Goal: Task Accomplishment & Management: Use online tool/utility

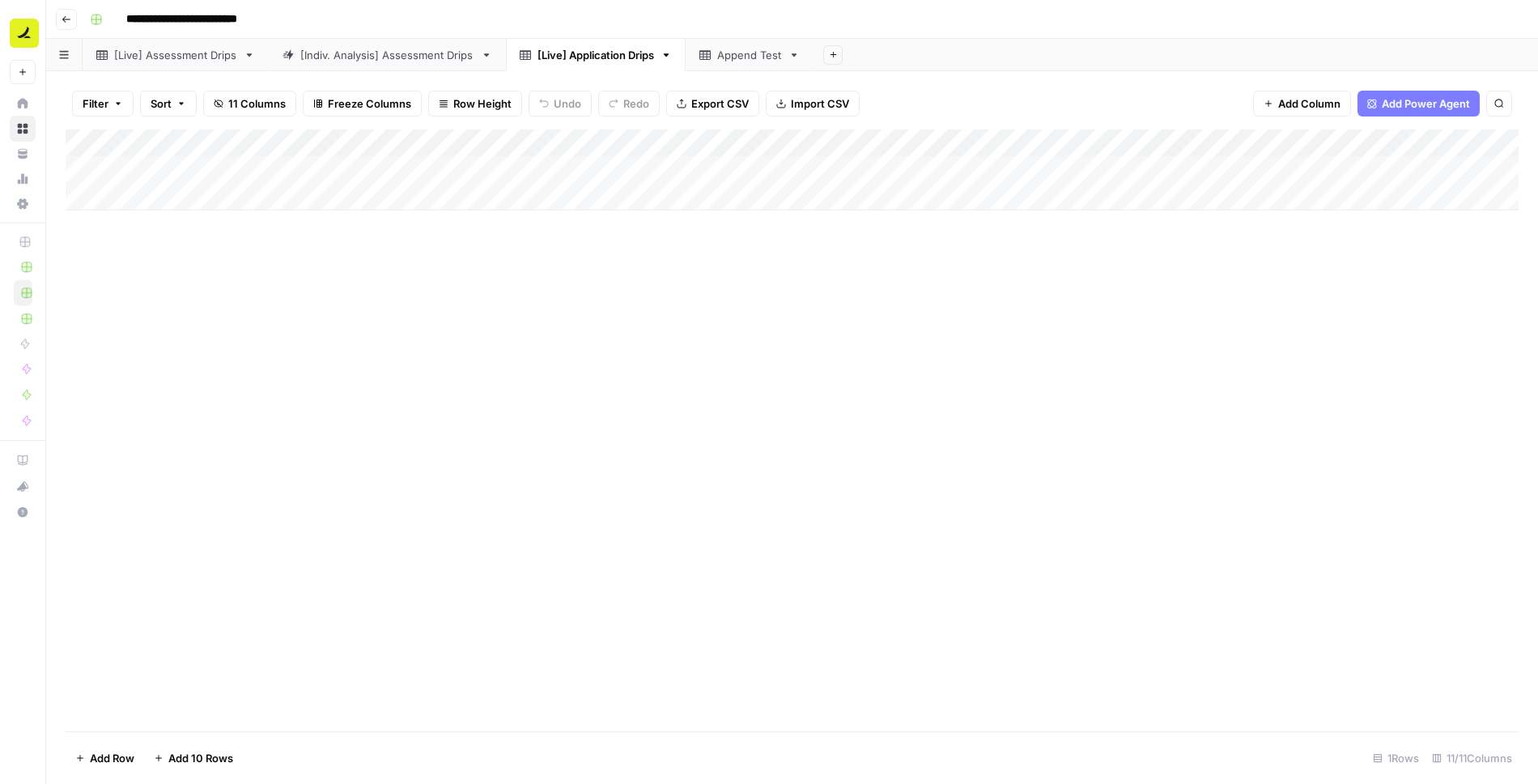
click at [207, 56] on div "[Live] Assessment Drips" at bounding box center [175, 54] width 123 height 16
click at [404, 55] on div "[Indiv. Analysis] Assessment Drips" at bounding box center [386, 54] width 174 height 16
click at [582, 57] on div "[Live] Application Drips" at bounding box center [596, 54] width 116 height 16
click at [669, 55] on icon "button" at bounding box center [666, 54] width 6 height 3
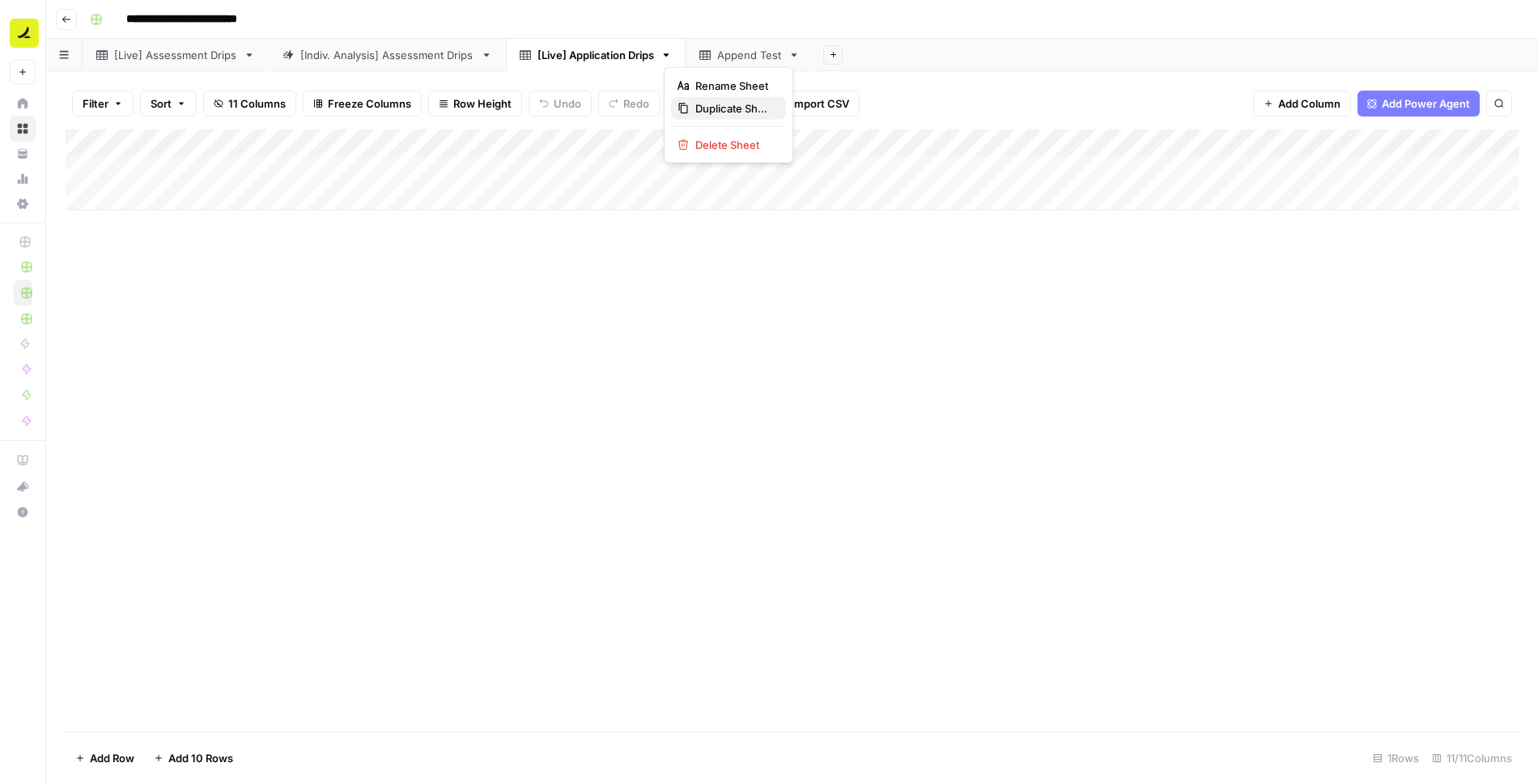
click at [733, 110] on span "Duplicate Sheet" at bounding box center [734, 108] width 78 height 16
click at [884, 55] on div "[Live] Application Drips" at bounding box center [903, 54] width 116 height 16
click at [902, 55] on input "**********" at bounding box center [905, 55] width 121 height 21
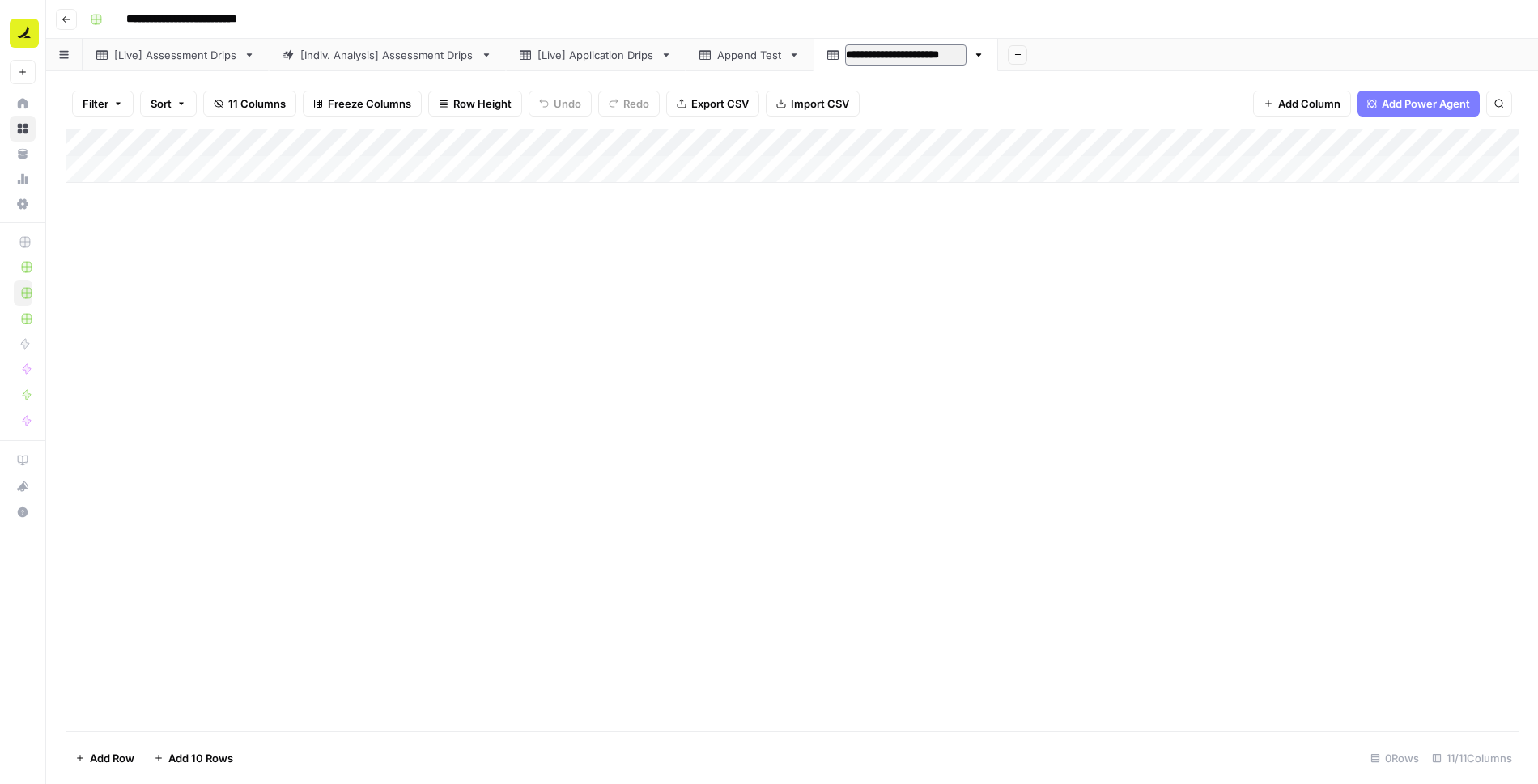
type input "**********"
click at [184, 54] on div "[Live] Assessment Drips" at bounding box center [175, 54] width 123 height 16
click at [171, 57] on input "**********" at bounding box center [177, 55] width 126 height 21
click at [181, 56] on input "**********" at bounding box center [177, 55] width 126 height 21
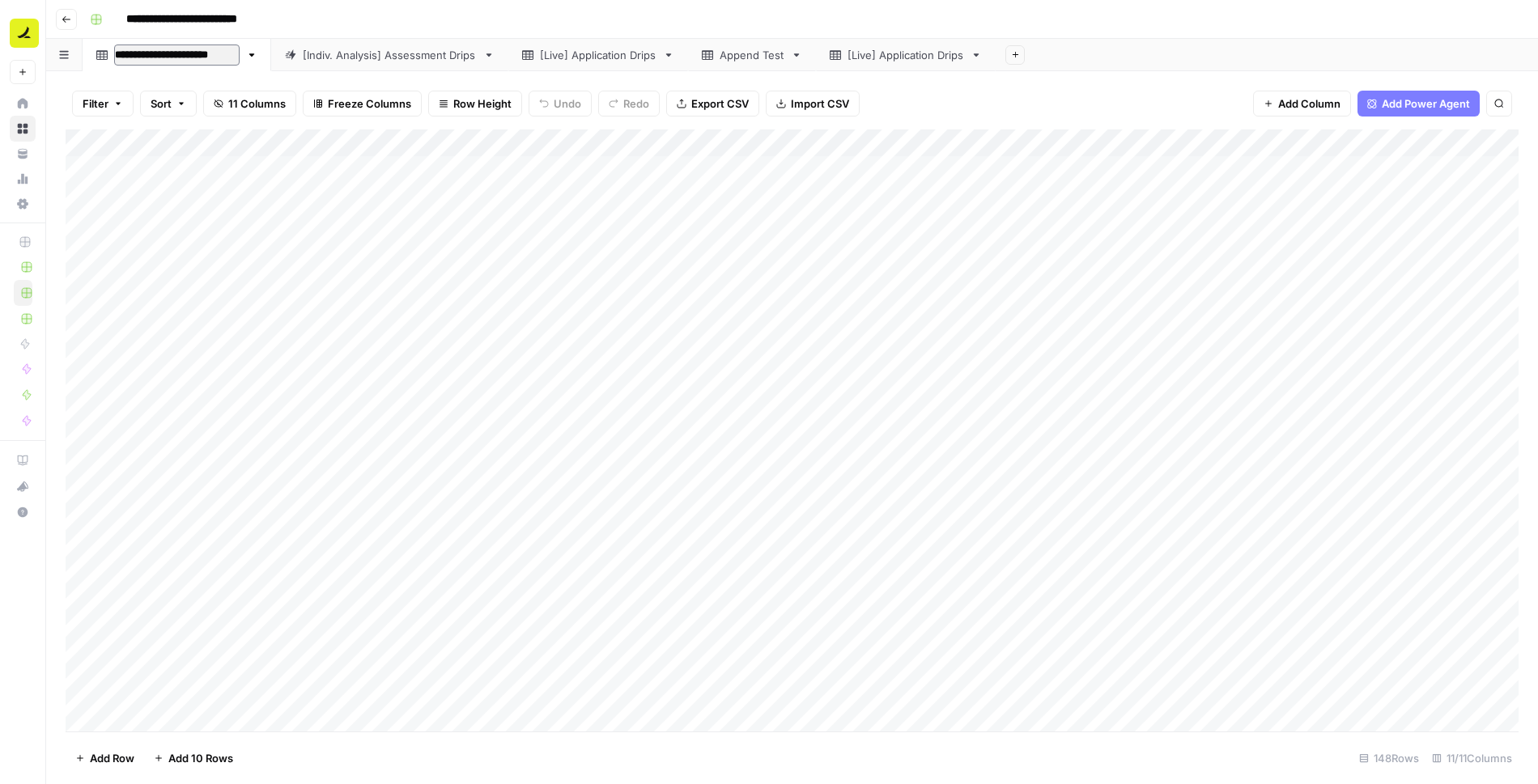
click at [189, 57] on input "**********" at bounding box center [177, 55] width 126 height 21
click at [207, 56] on input "**********" at bounding box center [177, 55] width 126 height 21
type input "**********"
click at [353, 58] on div "[Indiv. Analysis] Assessment Drips" at bounding box center [360, 54] width 174 height 16
click at [414, 59] on input "**********" at bounding box center [363, 55] width 179 height 21
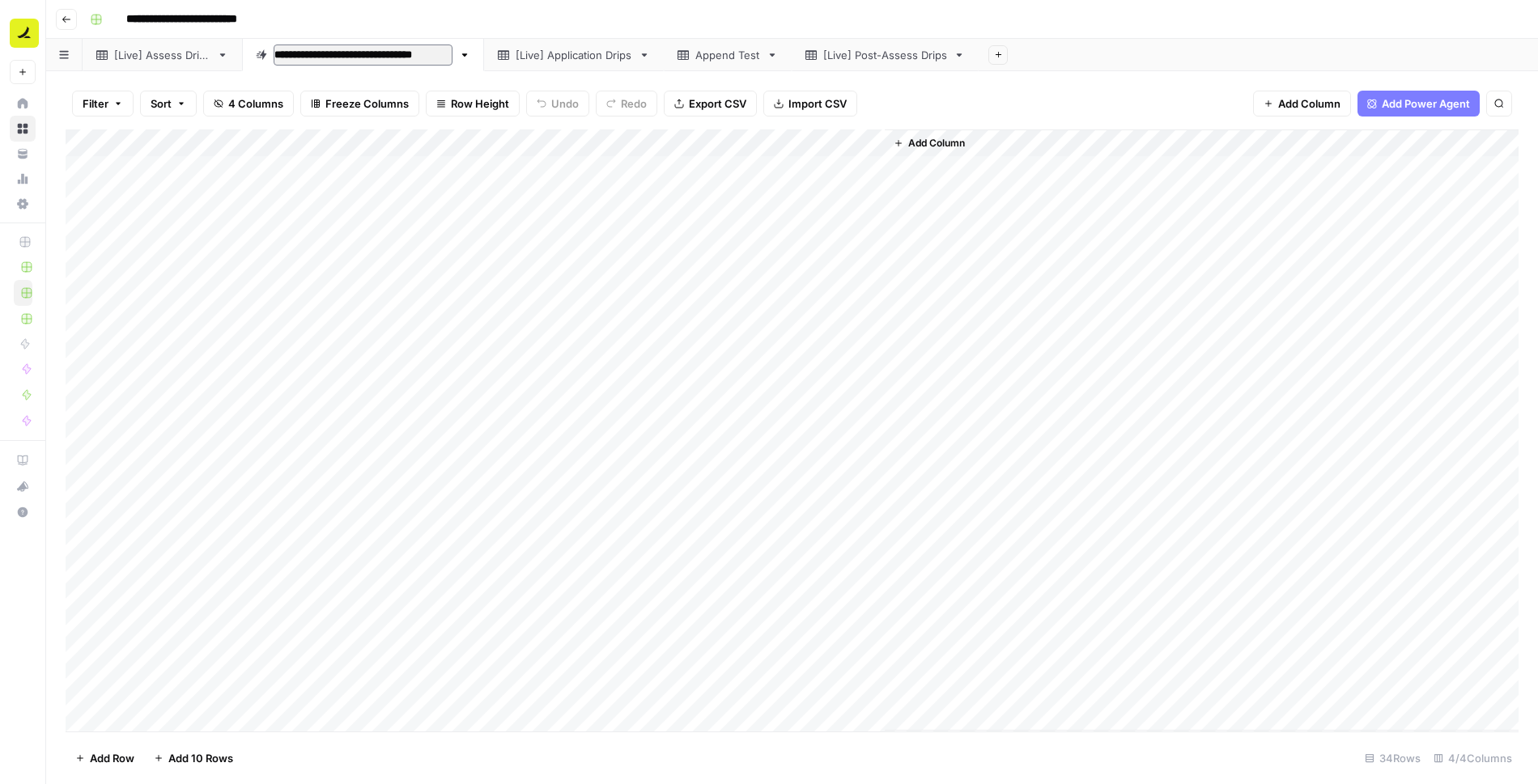
click at [420, 55] on input "**********" at bounding box center [363, 55] width 179 height 21
type input "**********"
click at [569, 49] on div "[Live] Application Drips" at bounding box center [542, 54] width 116 height 16
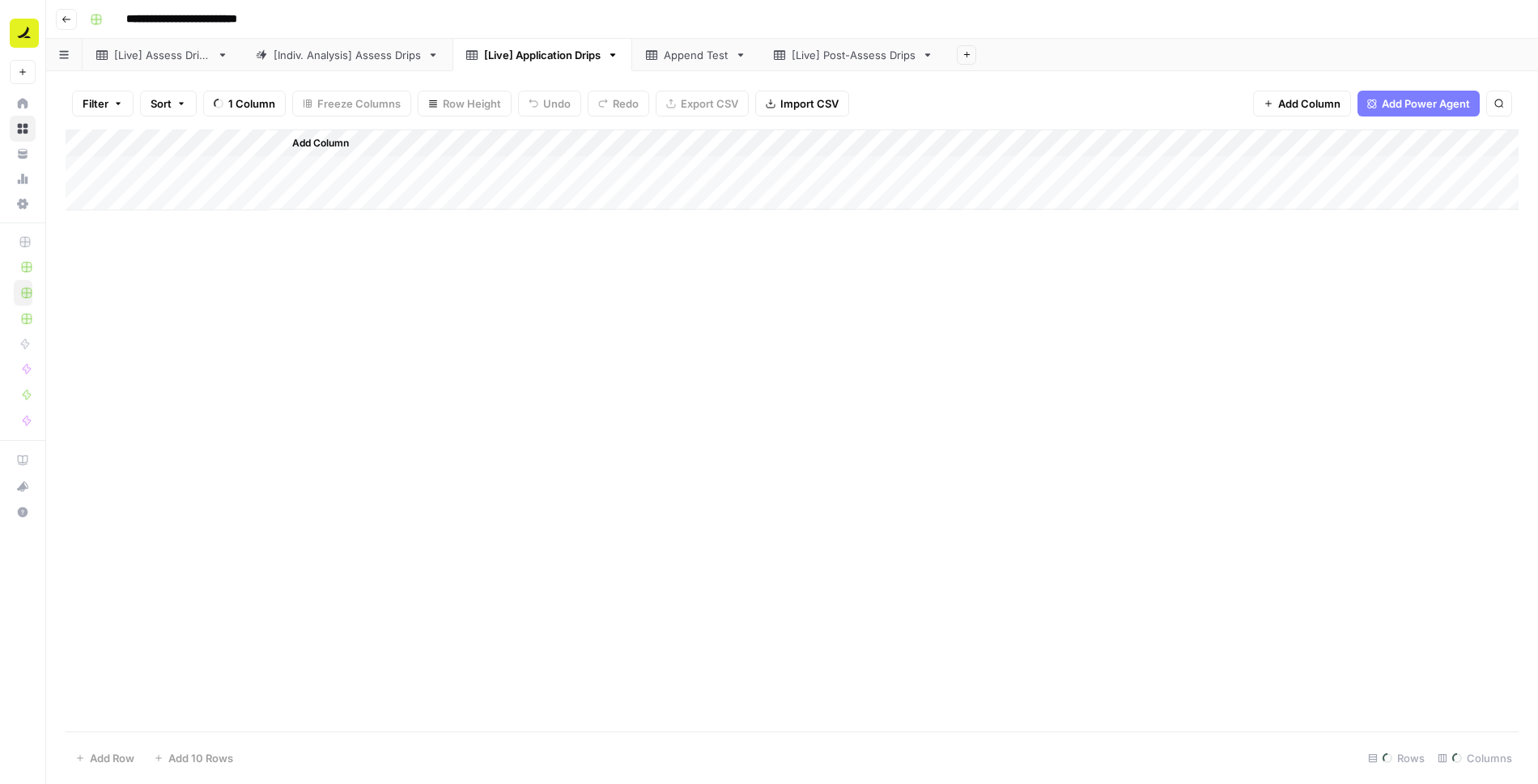
click at [546, 57] on div "[Live] Application Drips" at bounding box center [542, 54] width 116 height 16
click at [537, 54] on input "**********" at bounding box center [544, 55] width 121 height 21
type input "**********"
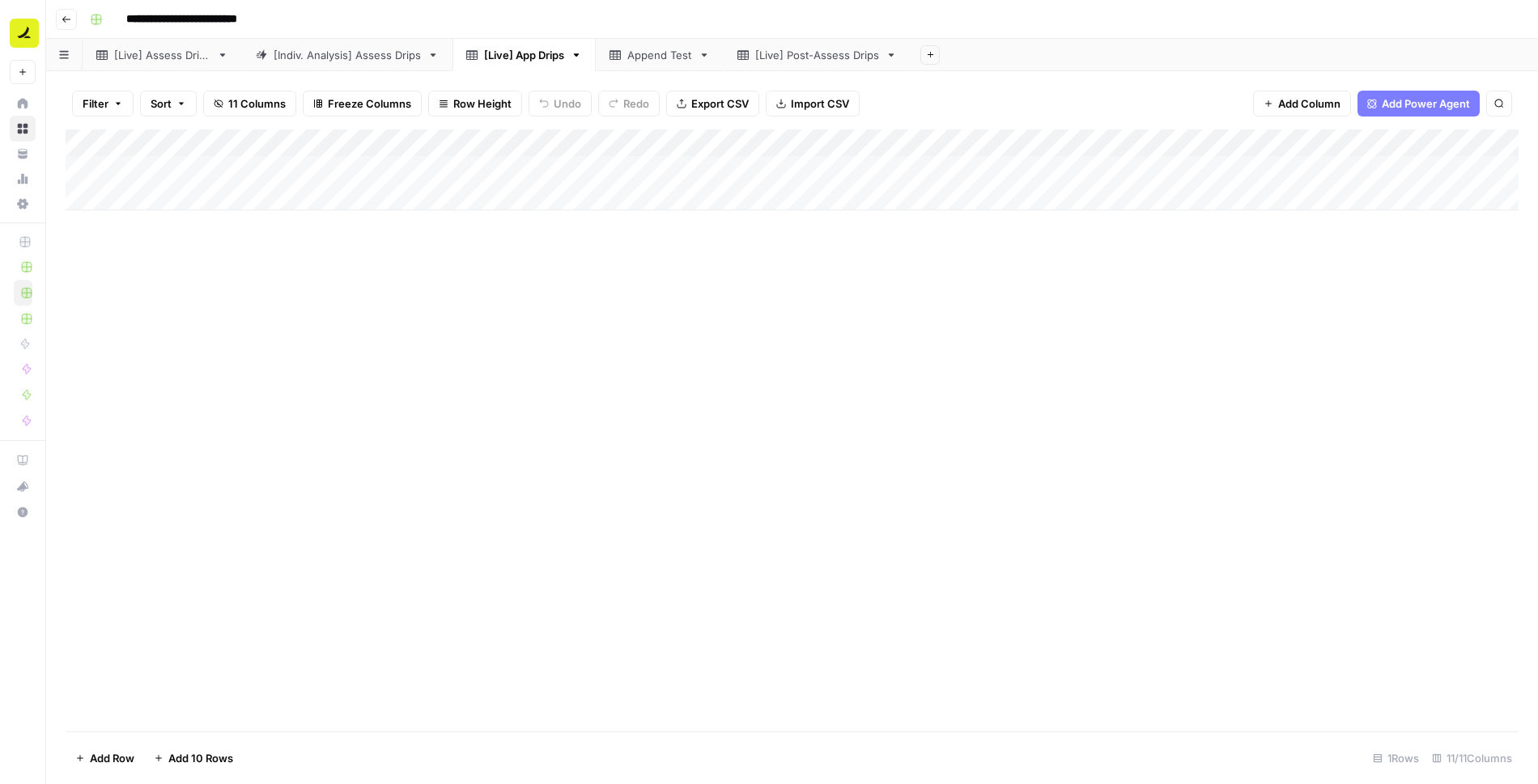
click at [813, 50] on div "[Live] Post-Assess Drips" at bounding box center [817, 54] width 124 height 16
click at [820, 54] on div "[Live] Post-Assess Drips" at bounding box center [817, 54] width 124 height 16
click at [1002, 51] on div "Add Sheet" at bounding box center [1224, 55] width 627 height 32
click at [204, 165] on div "Add Column" at bounding box center [792, 156] width 1452 height 53
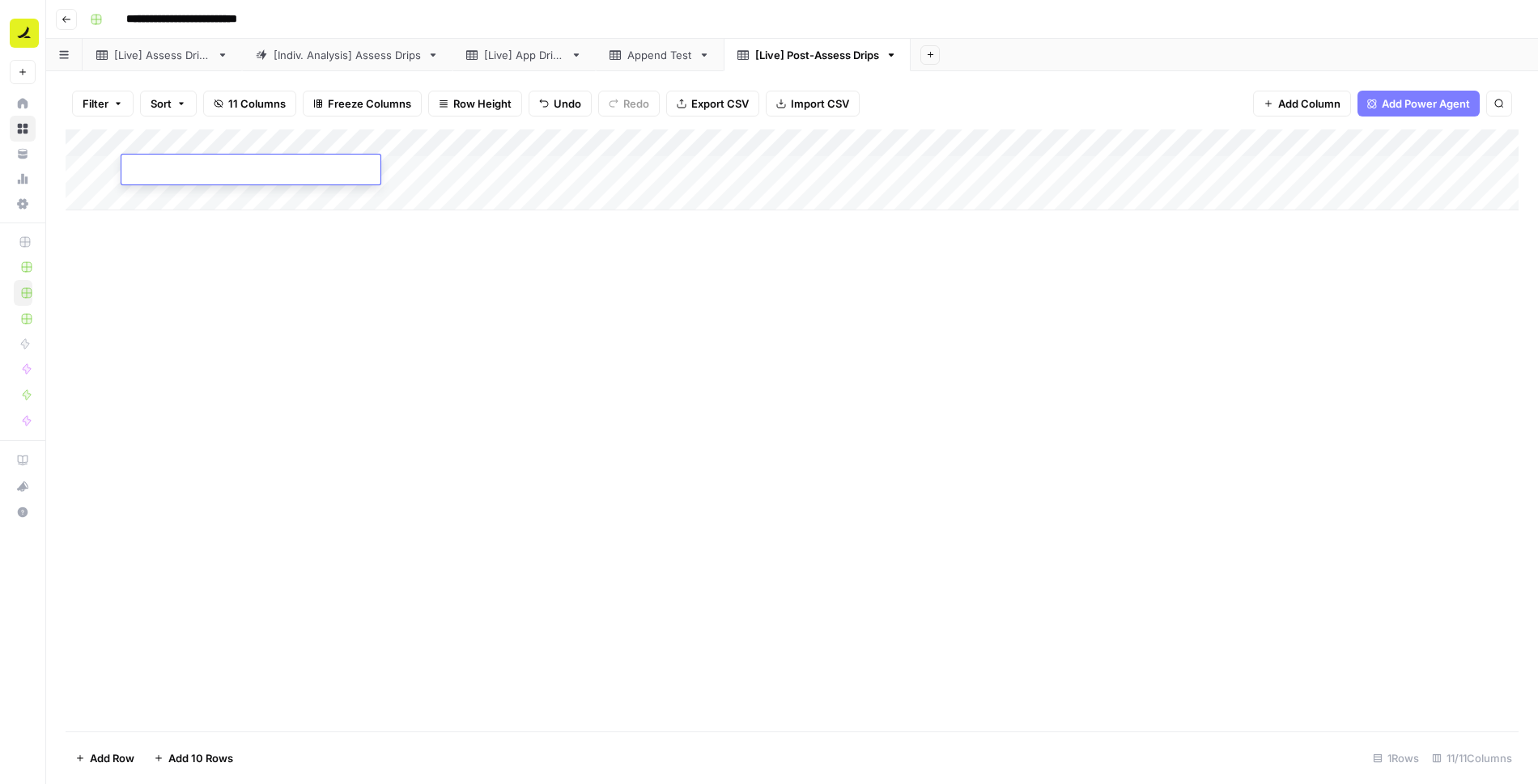
click at [444, 288] on div "Add Column" at bounding box center [792, 430] width 1452 height 602
click at [489, 165] on div "Add Column" at bounding box center [792, 169] width 1452 height 81
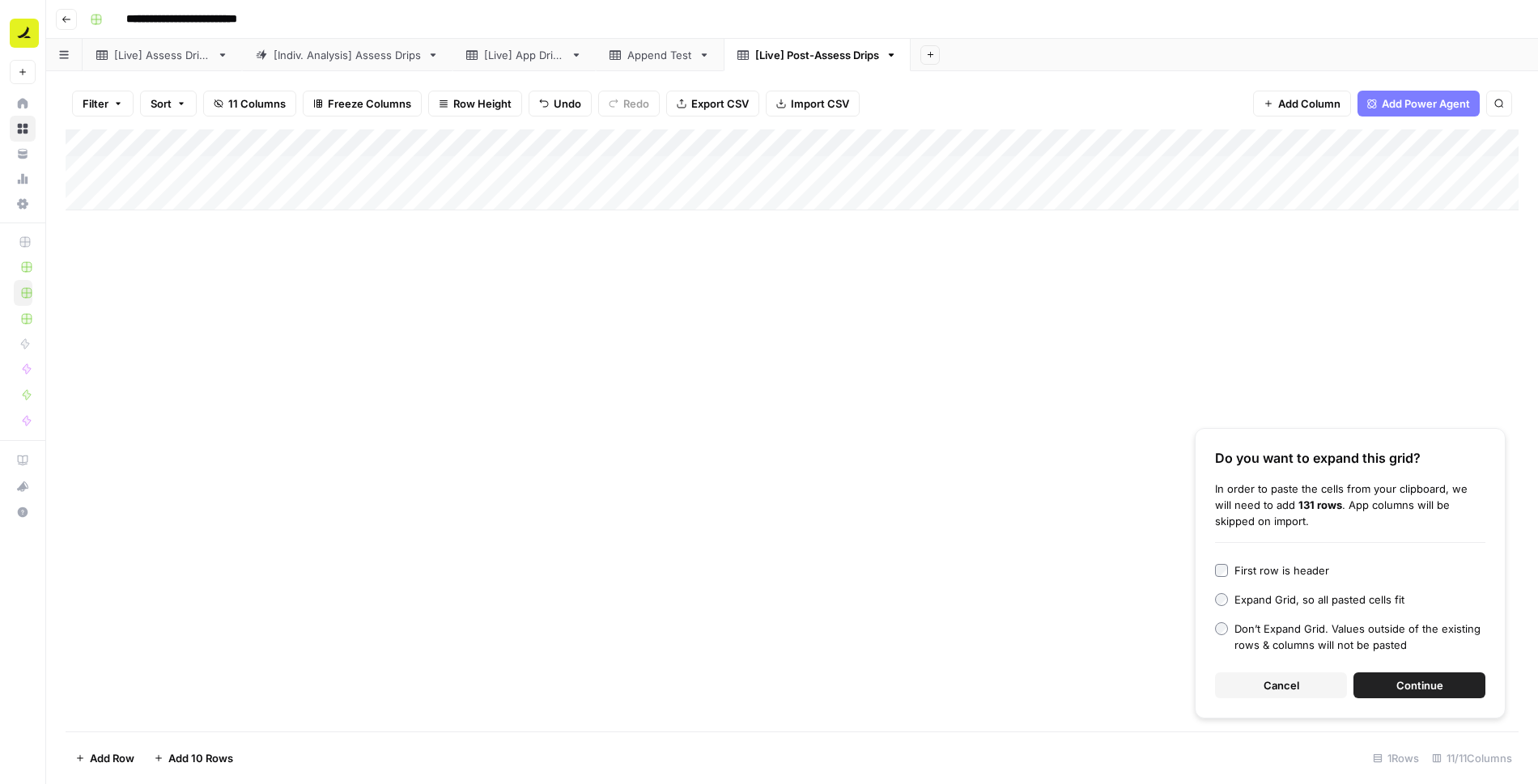
click at [1409, 695] on button "Continue" at bounding box center [1419, 685] width 132 height 26
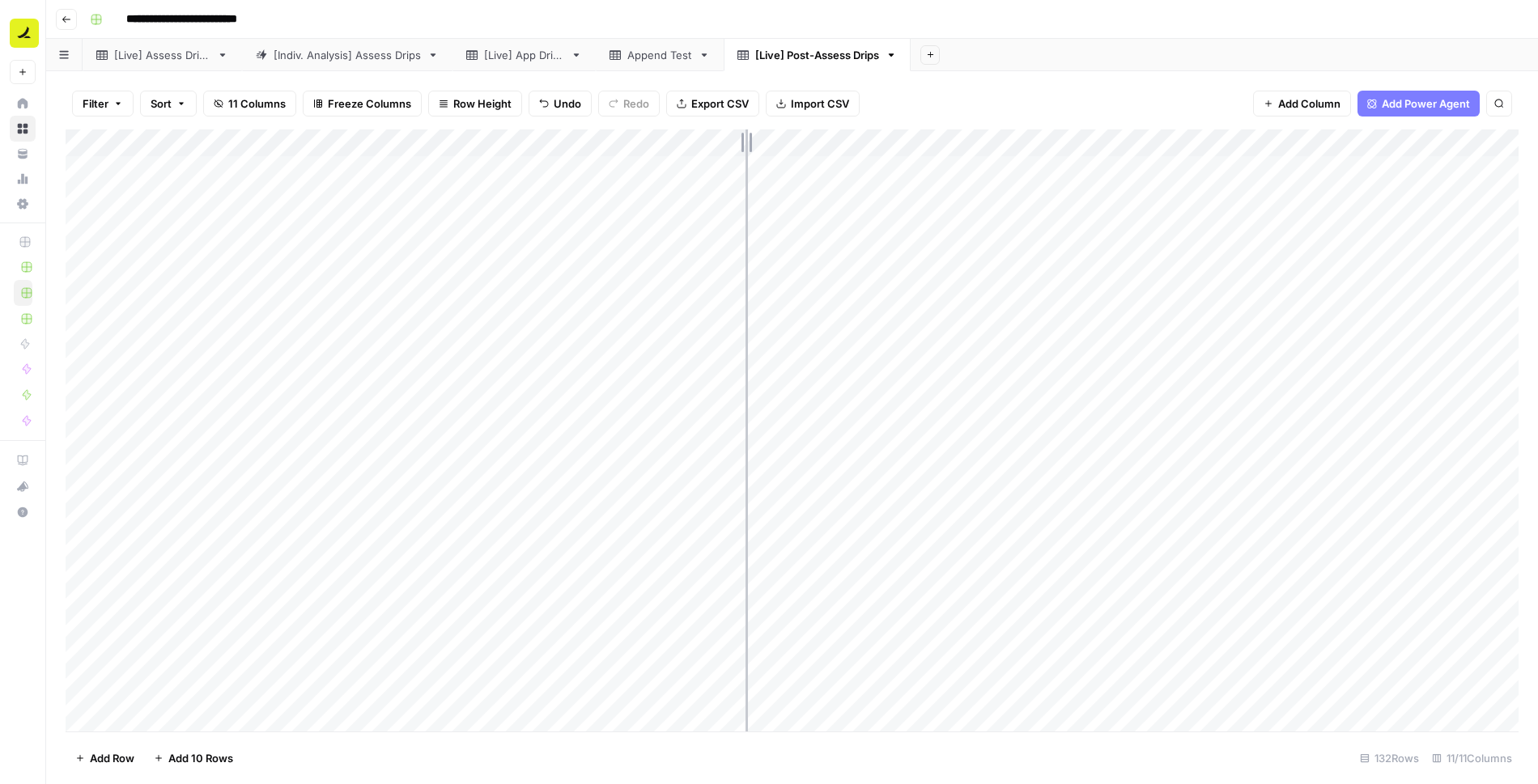
drag, startPoint x: 669, startPoint y: 142, endPoint x: 753, endPoint y: 142, distance: 84.0
click at [753, 142] on div "Add Column" at bounding box center [792, 430] width 1452 height 602
click at [379, 165] on div "Add Column" at bounding box center [792, 430] width 1452 height 602
click at [403, 176] on div "Add Column" at bounding box center [792, 430] width 1452 height 602
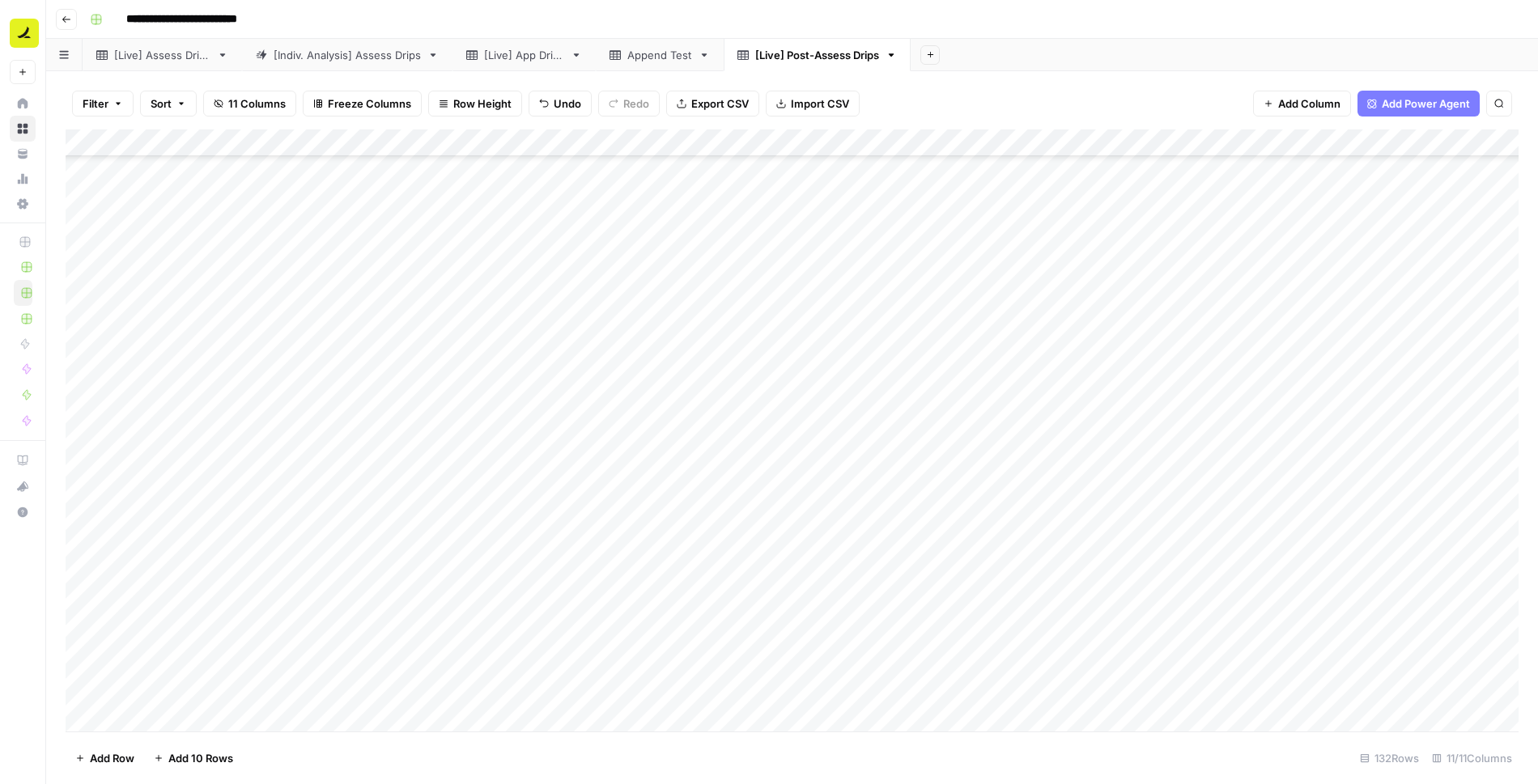
drag, startPoint x: 434, startPoint y: 178, endPoint x: 424, endPoint y: 505, distance: 327.2
click at [424, 505] on div "Add Column" at bounding box center [792, 430] width 1452 height 602
click at [398, 536] on div "Add Column" at bounding box center [792, 430] width 1452 height 602
click at [408, 533] on div "Add Column" at bounding box center [792, 430] width 1452 height 602
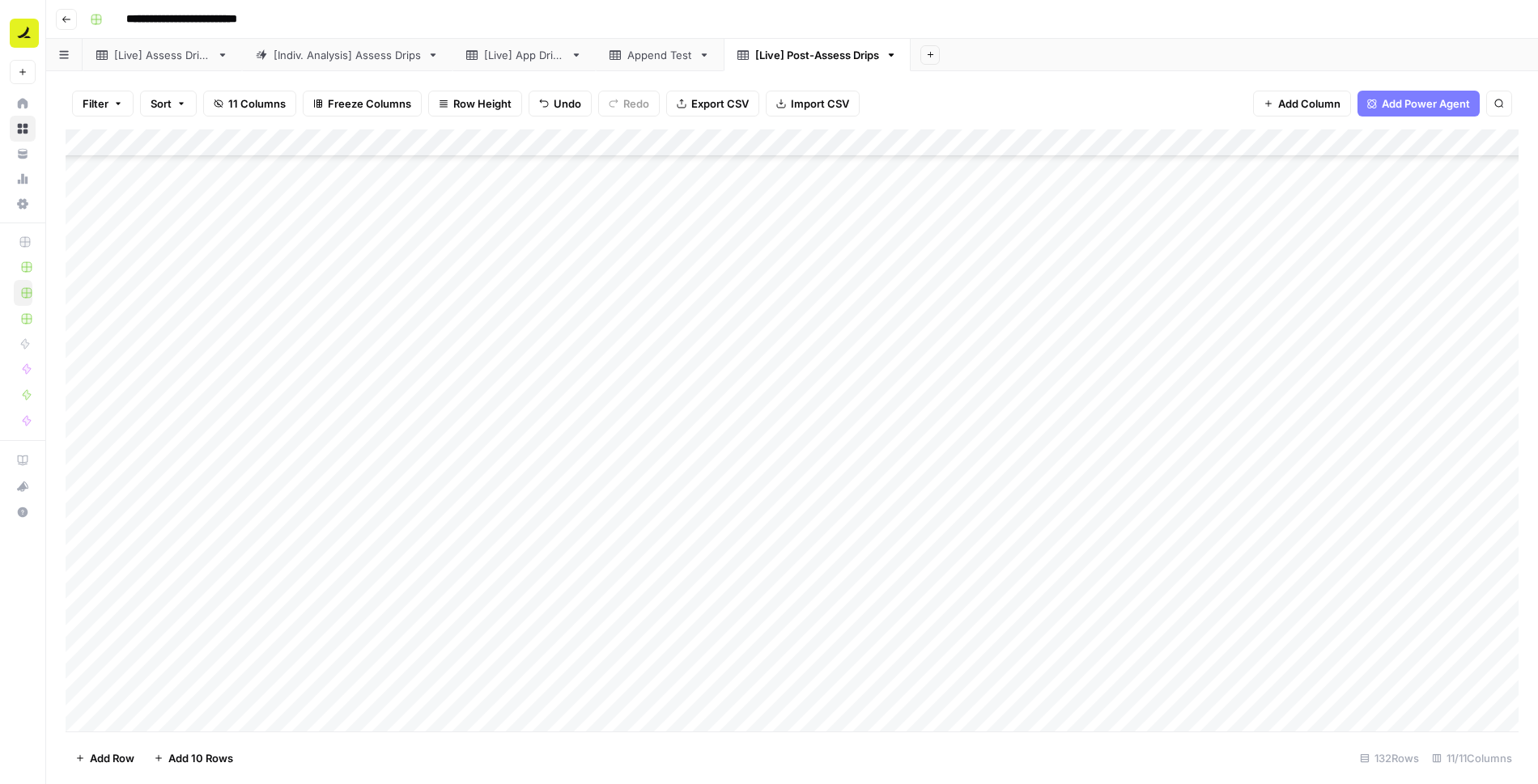
drag, startPoint x: 433, startPoint y: 541, endPoint x: 428, endPoint y: 484, distance: 57.2
click at [428, 484] on div "Add Column" at bounding box center [792, 430] width 1452 height 602
click at [424, 513] on div "Add Column" at bounding box center [792, 430] width 1452 height 602
click at [404, 543] on div "Add Column" at bounding box center [792, 430] width 1452 height 602
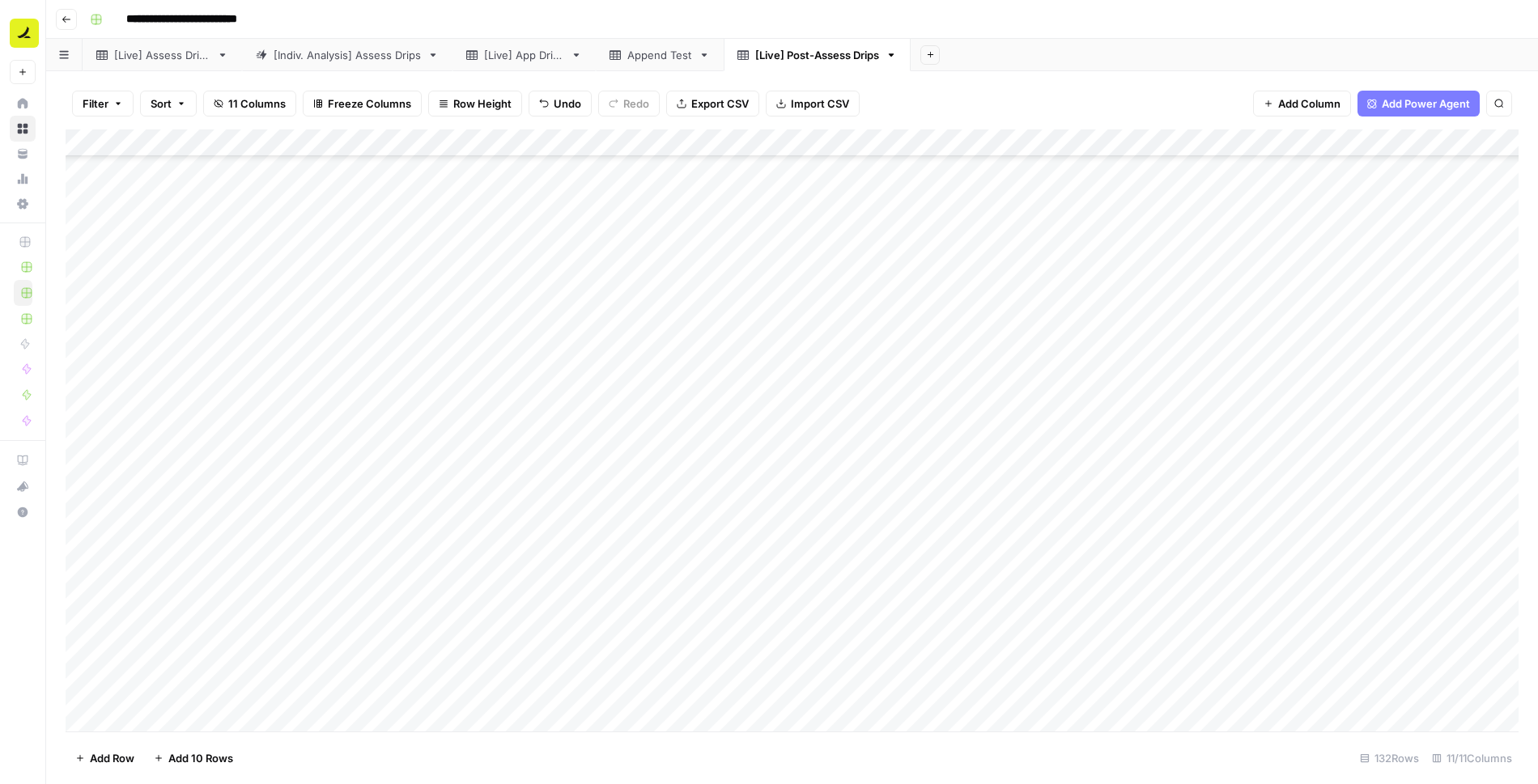
drag, startPoint x: 433, startPoint y: 549, endPoint x: 433, endPoint y: 489, distance: 60.0
click at [433, 489] on div "Add Column" at bounding box center [792, 430] width 1452 height 602
click at [397, 510] on div "Add Column" at bounding box center [792, 430] width 1452 height 602
click at [405, 510] on div "Add Column" at bounding box center [792, 430] width 1452 height 602
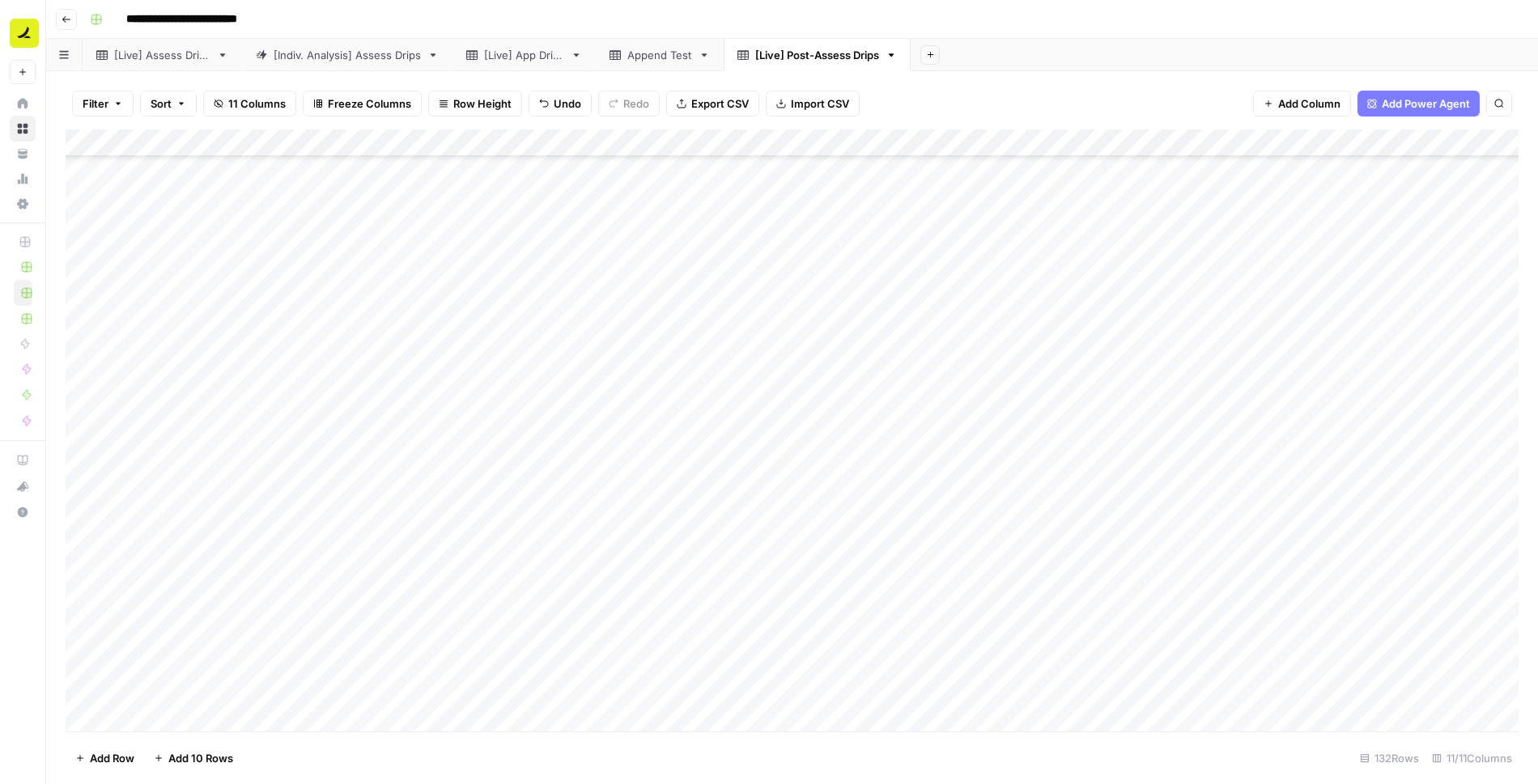
drag, startPoint x: 435, startPoint y: 517, endPoint x: 428, endPoint y: 690, distance: 173.1
click at [428, 690] on div "Add Column" at bounding box center [792, 430] width 1452 height 602
click at [280, 167] on div "Add Column" at bounding box center [792, 430] width 1452 height 602
click at [267, 193] on div "Add Column" at bounding box center [792, 430] width 1452 height 602
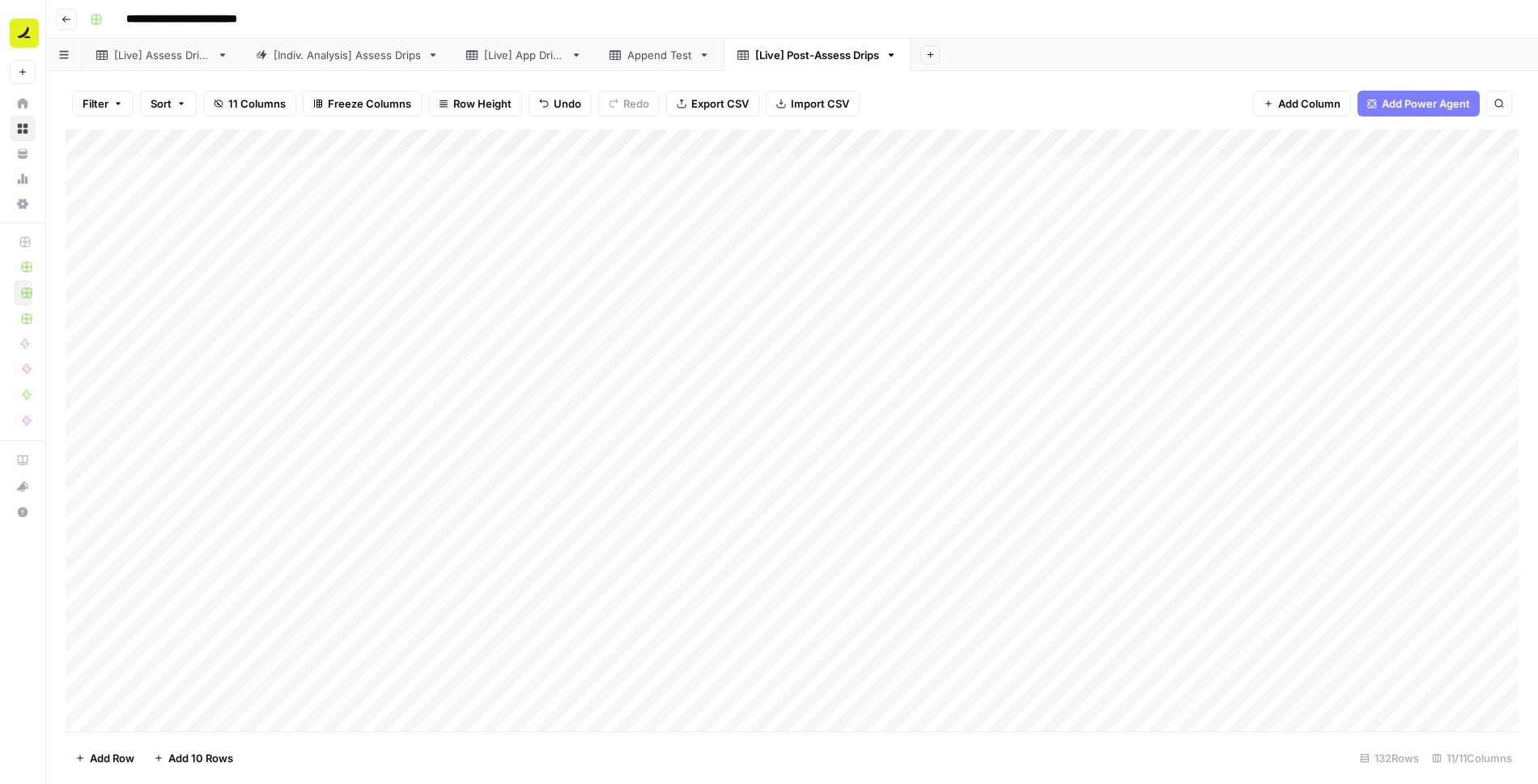
click at [306, 166] on div "Add Column" at bounding box center [792, 430] width 1452 height 602
drag, startPoint x: 352, startPoint y: 180, endPoint x: 334, endPoint y: 699, distance: 519.3
click at [334, 699] on div "Add Column" at bounding box center [792, 430] width 1452 height 602
click at [414, 546] on div "Add Column" at bounding box center [792, 430] width 1452 height 602
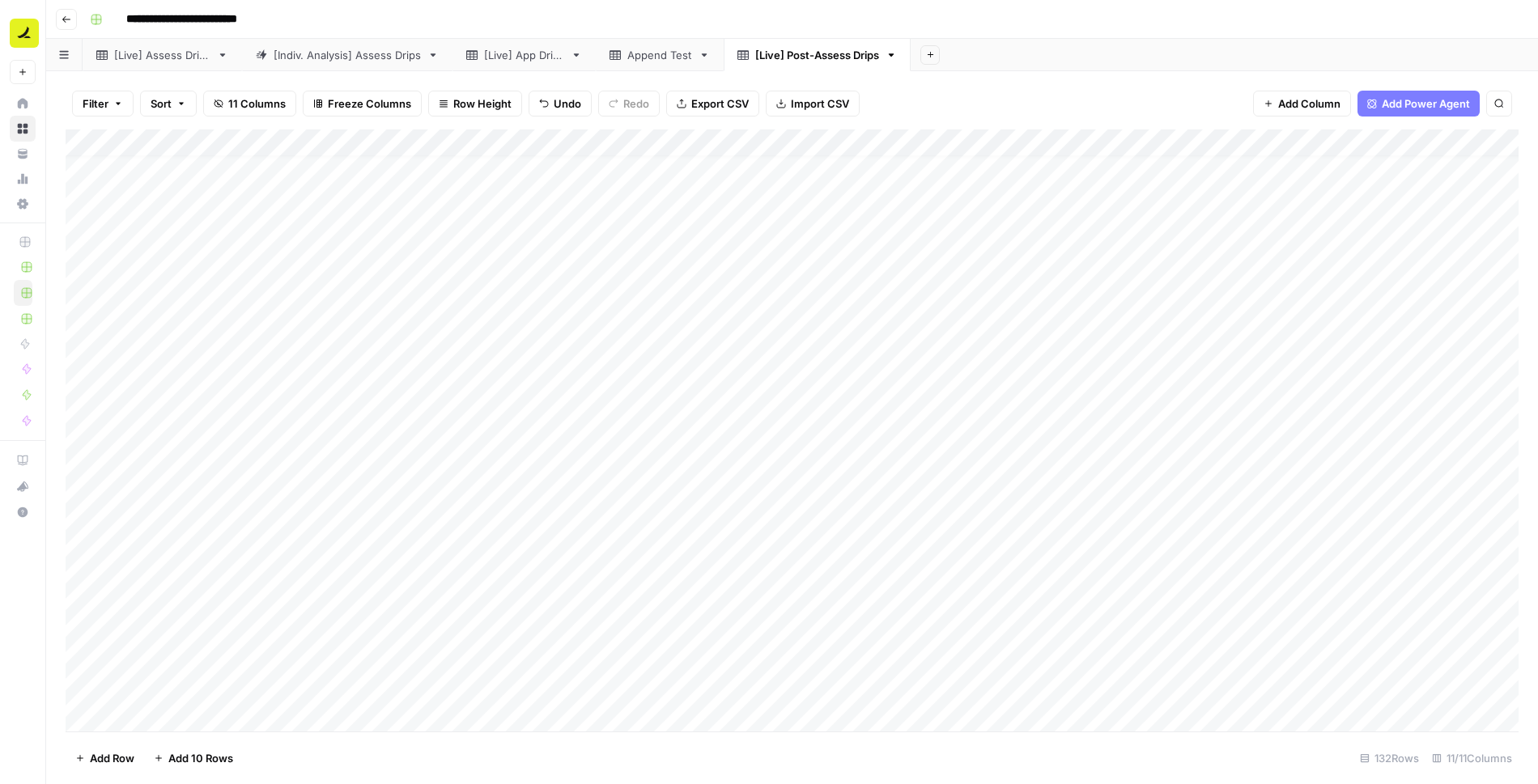
scroll to position [0, 0]
click at [664, 56] on div "Append Test" at bounding box center [660, 54] width 65 height 16
drag, startPoint x: 644, startPoint y: 57, endPoint x: 842, endPoint y: 57, distance: 198.0
click at [842, 57] on div "[Live] Assess Drips [Indiv. Analysis] Assess Drips [Live] App Drips Append Test…" at bounding box center [791, 55] width 1491 height 32
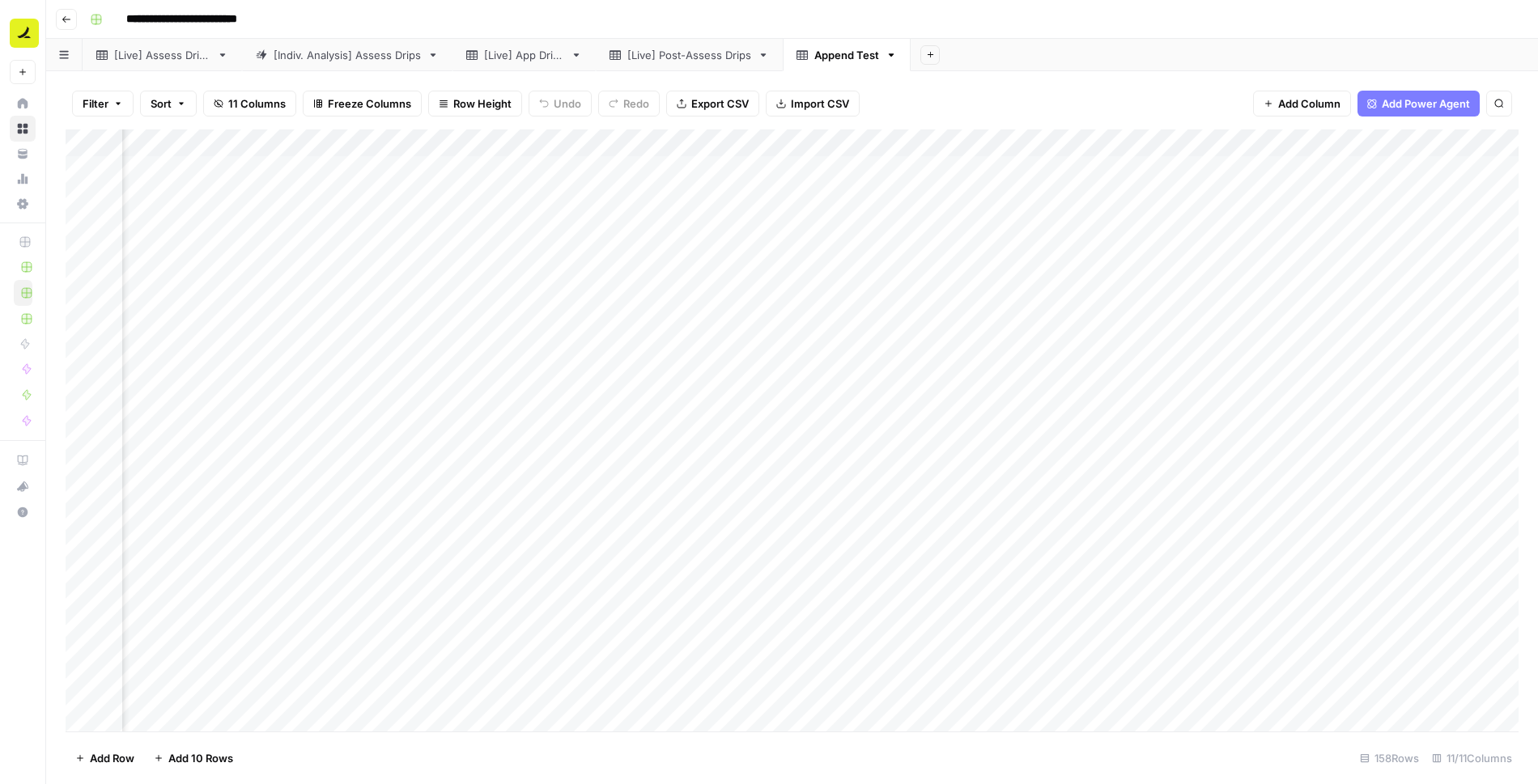
click at [678, 51] on div "[Live] Post-Assess Drips" at bounding box center [689, 54] width 124 height 16
click at [399, 53] on div "[Indiv. Analysis] Assess Drips" at bounding box center [346, 54] width 148 height 16
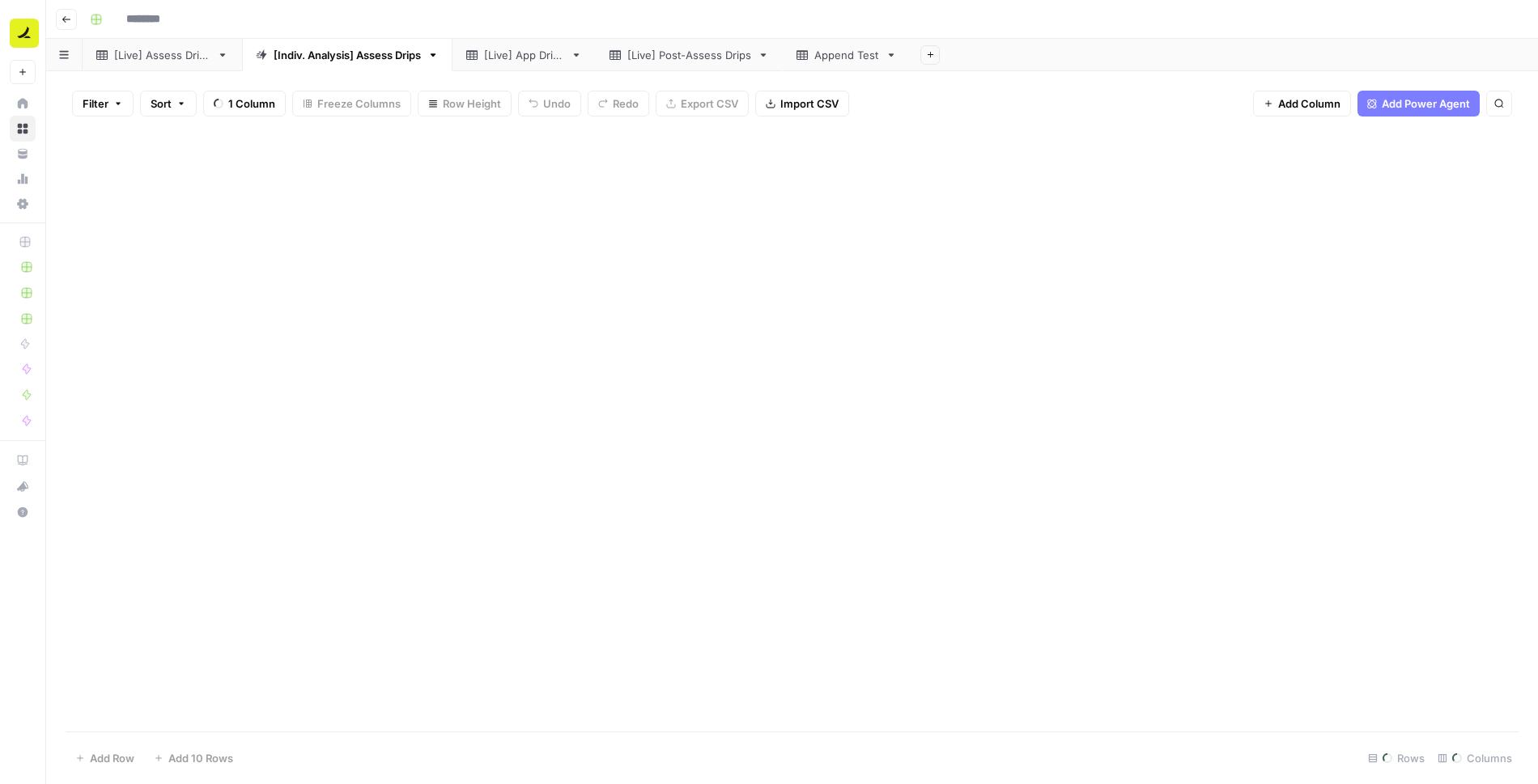
type input "**********"
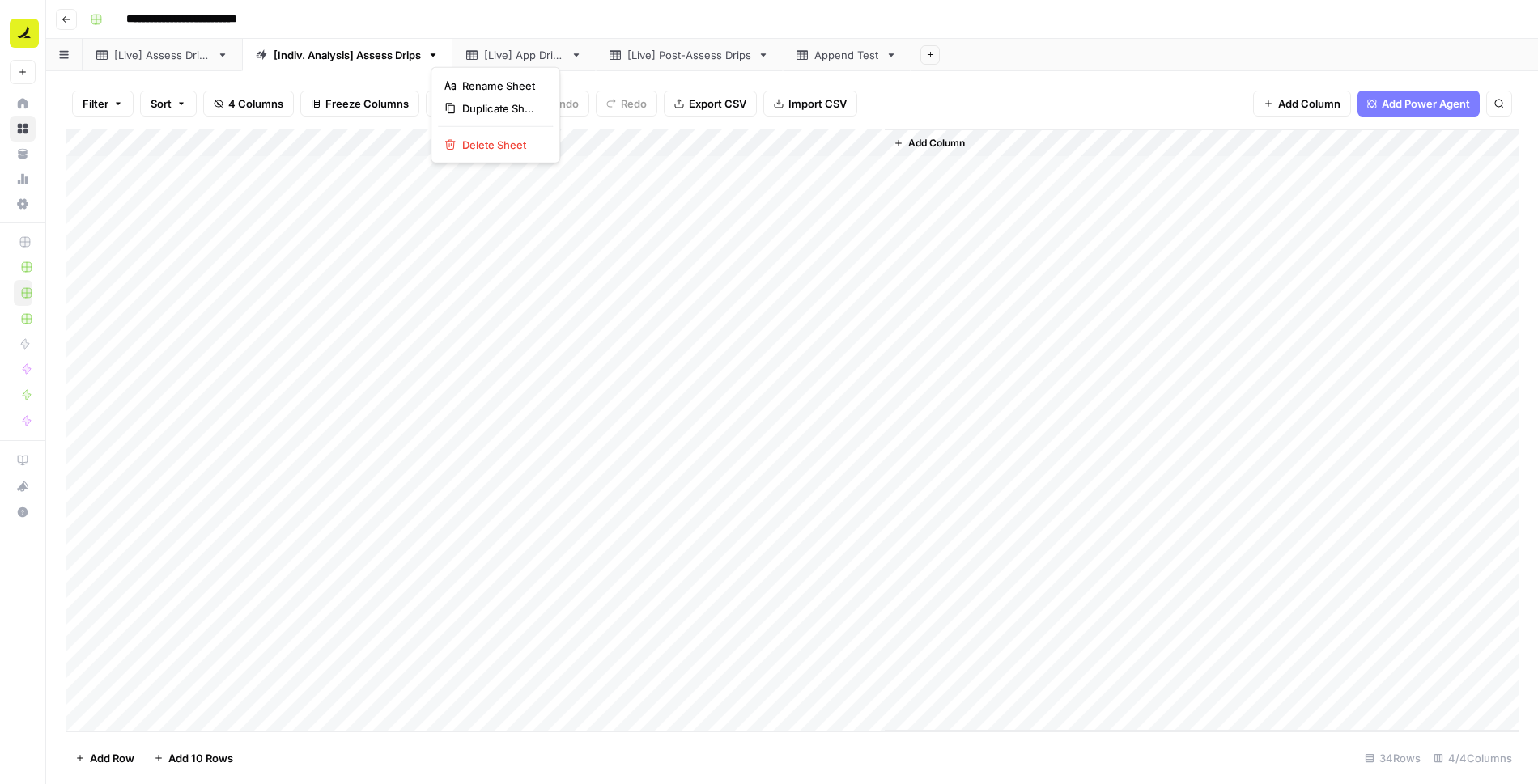
click at [435, 55] on icon "button" at bounding box center [433, 55] width 11 height 11
click at [487, 104] on span "Duplicate Sheet" at bounding box center [502, 108] width 78 height 16
drag, startPoint x: 990, startPoint y: 51, endPoint x: 812, endPoint y: 59, distance: 178.2
click at [812, 59] on div "[Live] Assess Drips [Indiv. Analysis] Assess Drips [Live] App Drips [Live] Post…" at bounding box center [791, 55] width 1491 height 32
click at [937, 51] on div "[Indiv. Analysis] Assess Drips" at bounding box center [887, 54] width 148 height 16
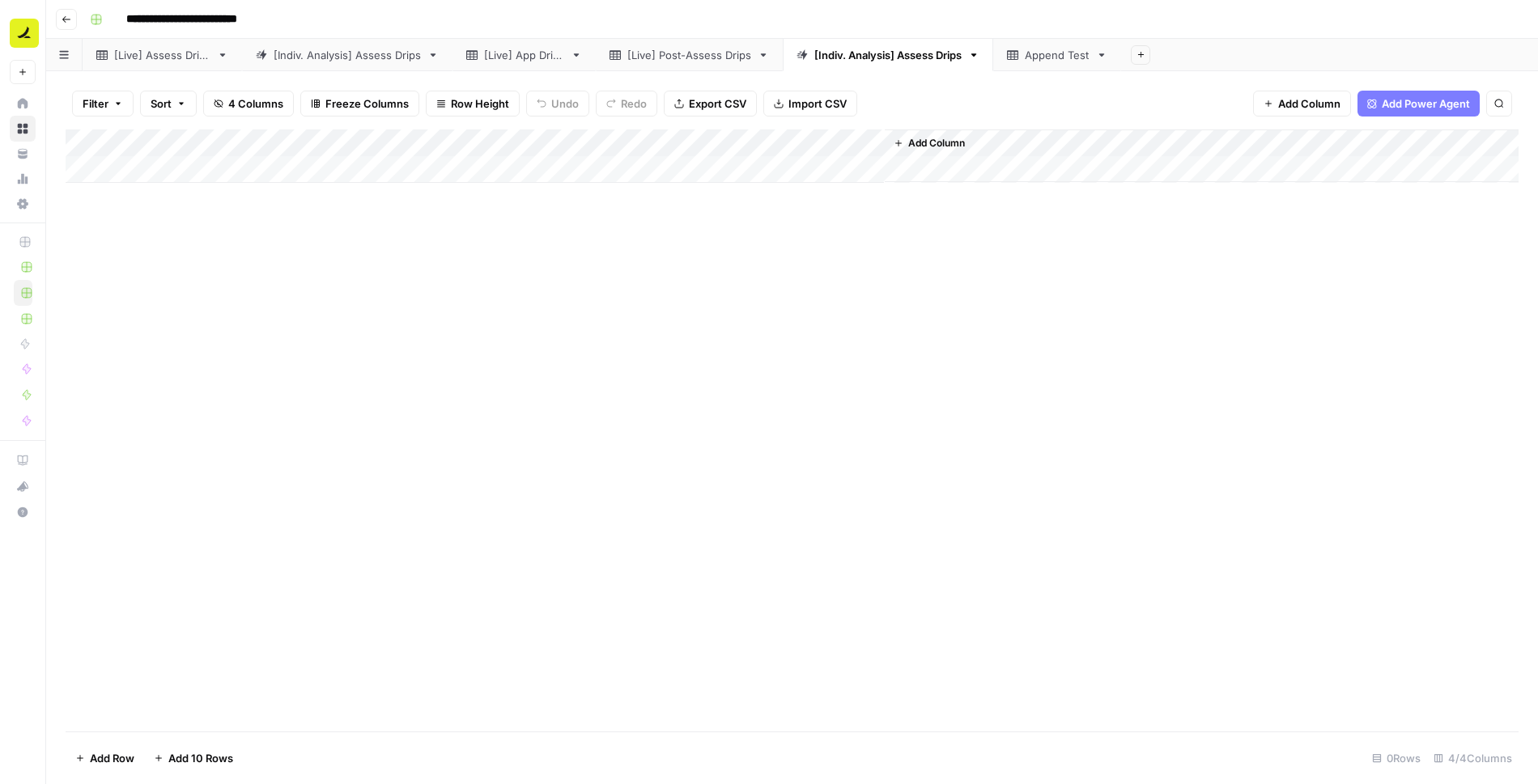
click at [937, 51] on div "[Indiv. Analysis] Assess Drips" at bounding box center [887, 54] width 148 height 16
click at [905, 52] on input "**********" at bounding box center [890, 55] width 153 height 21
type input "**********"
click at [184, 165] on div "Add Column" at bounding box center [792, 156] width 1452 height 53
click at [579, 334] on div "Add Column" at bounding box center [792, 430] width 1452 height 602
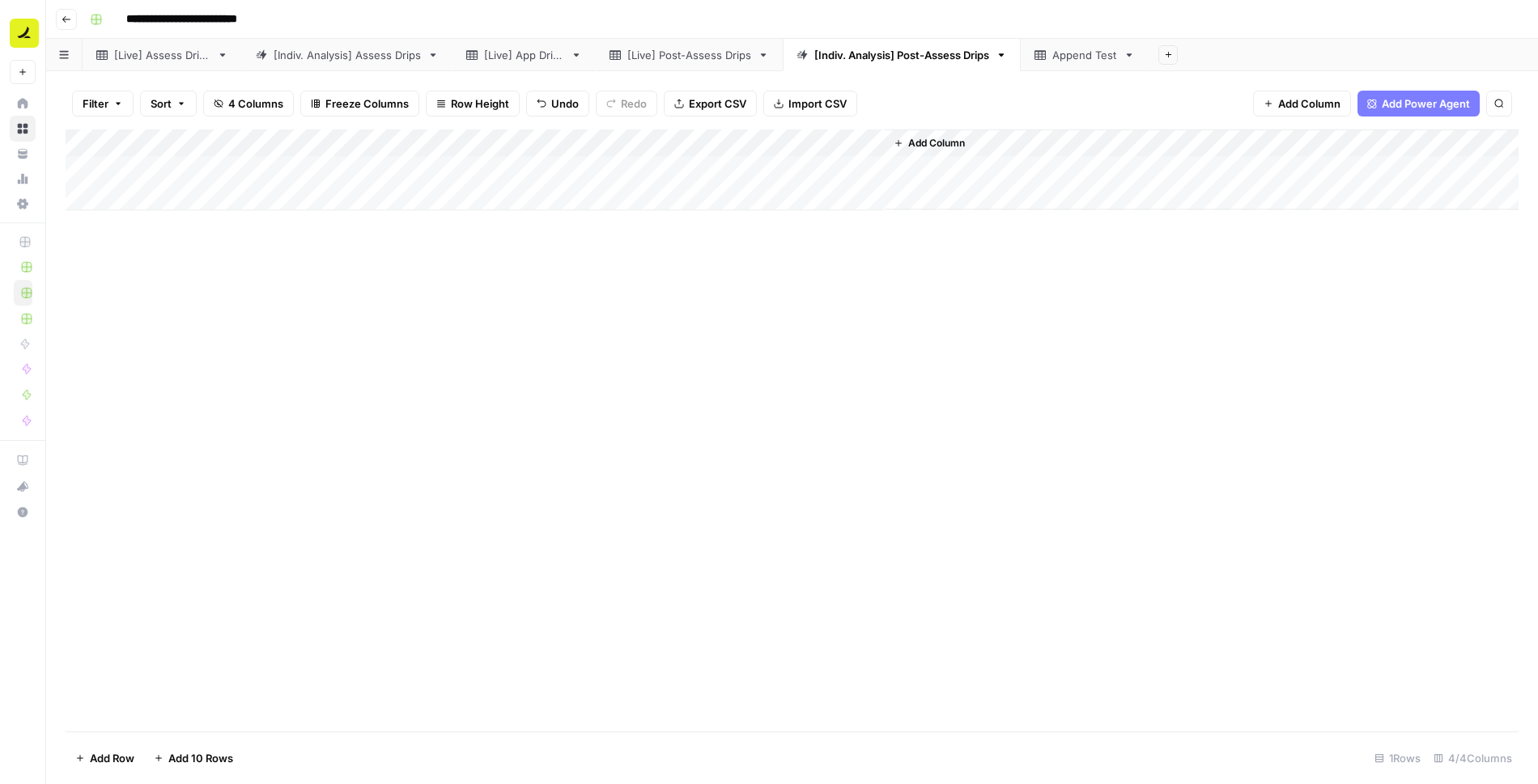
click at [392, 55] on div "[Indiv. Analysis] Assess Drips" at bounding box center [346, 54] width 148 height 16
click at [888, 53] on div "[Indiv. Analysis] Post-Assess Drips" at bounding box center [901, 54] width 175 height 16
click at [696, 53] on div "[Live] Post-Assess Drips" at bounding box center [689, 54] width 124 height 16
click at [275, 173] on div "Add Column" at bounding box center [792, 430] width 1452 height 602
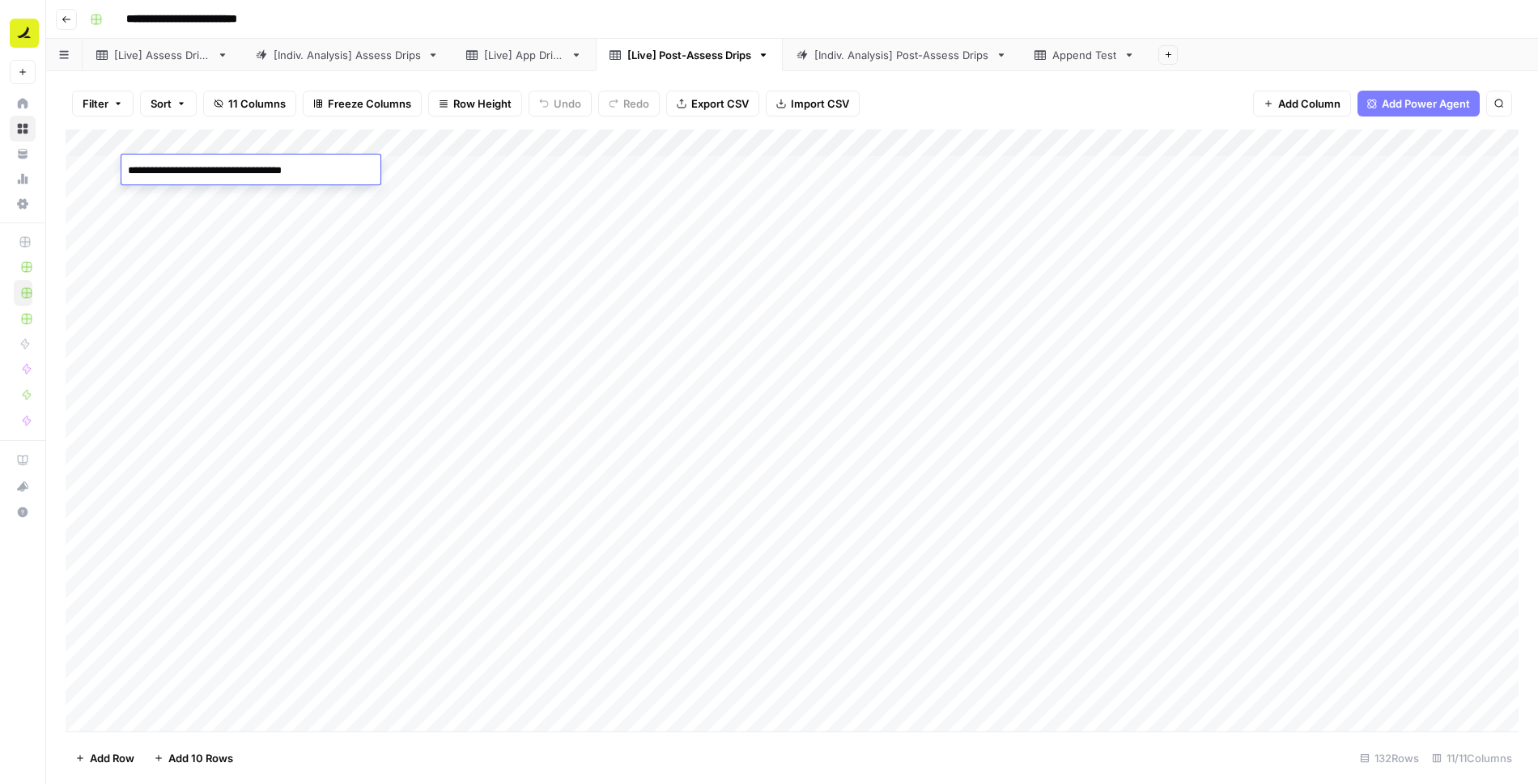
click at [287, 197] on div "Add Column" at bounding box center [792, 430] width 1452 height 602
click at [926, 52] on div "[Indiv. Analysis] Post-Assess Drips" at bounding box center [901, 54] width 175 height 16
click at [220, 168] on div "Add Column" at bounding box center [792, 169] width 1452 height 81
type textarea "**********"
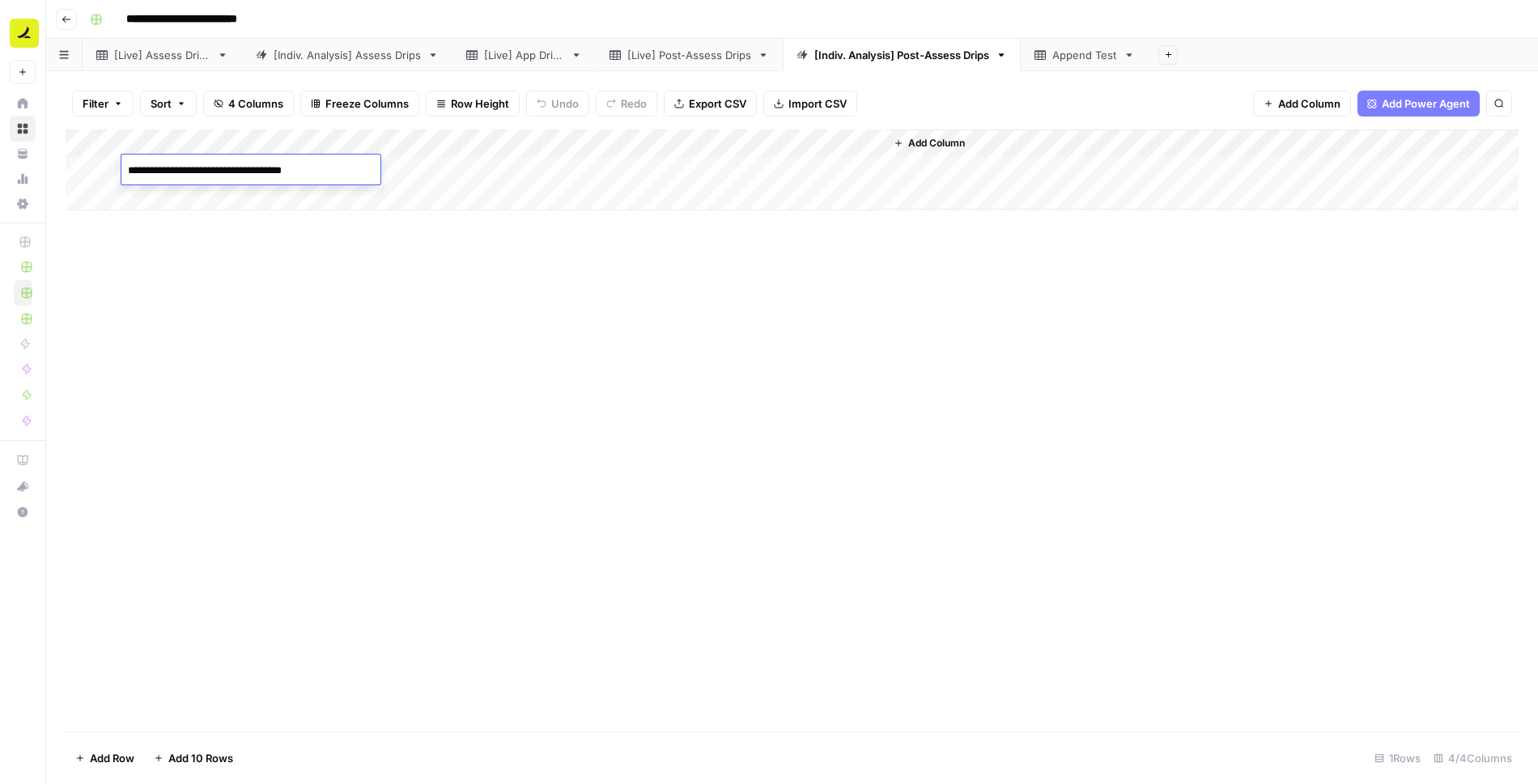
click at [235, 347] on div "Add Column" at bounding box center [792, 430] width 1452 height 602
click at [542, 57] on div "[Live] App Drips" at bounding box center [524, 54] width 80 height 16
click at [691, 50] on div "[Live] Post-Assess Drips" at bounding box center [689, 54] width 124 height 16
click at [890, 63] on link "[Indiv. Analysis] Post-Assess Drips" at bounding box center [901, 55] width 238 height 32
click at [429, 167] on div "Add Column" at bounding box center [792, 169] width 1452 height 81
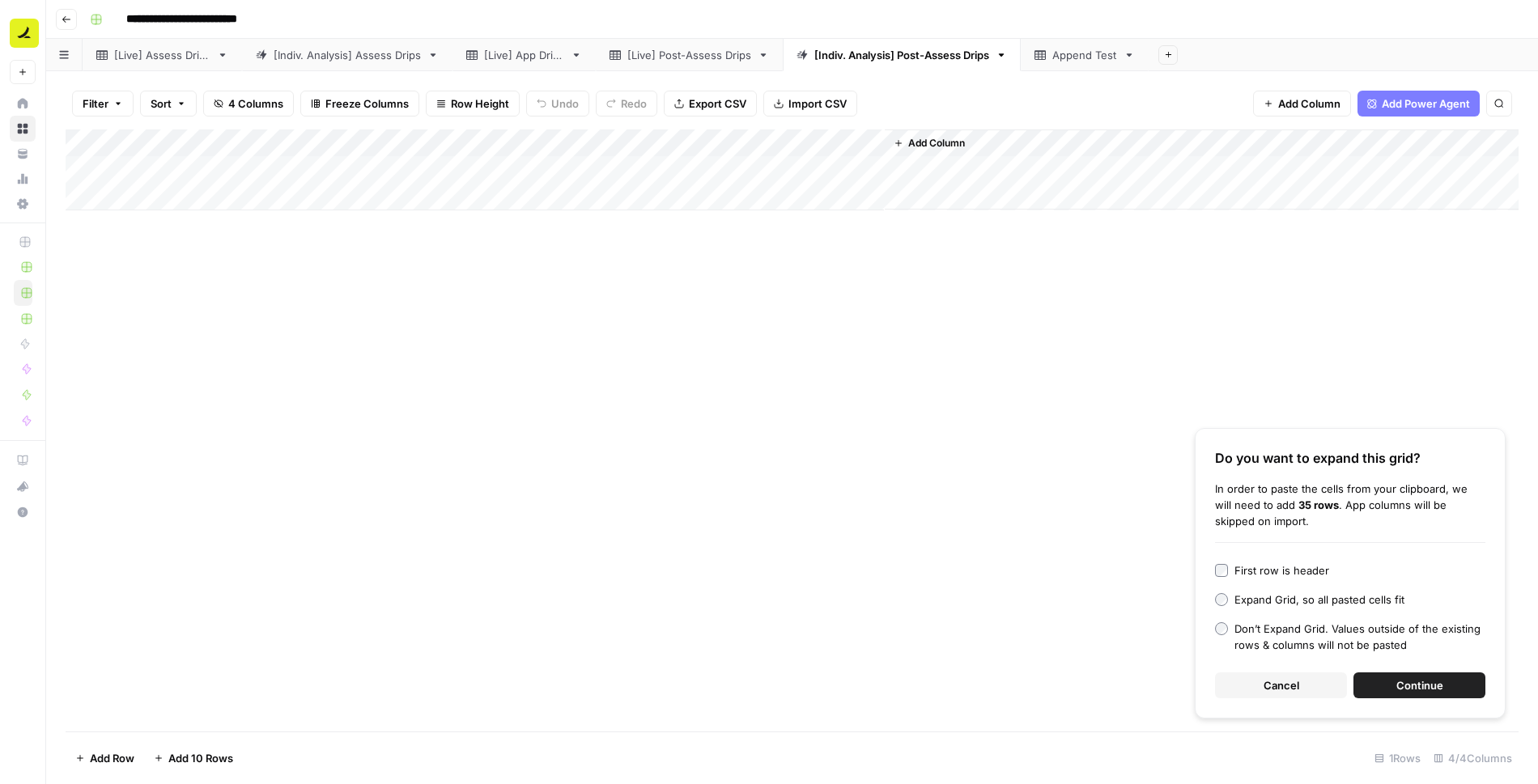
click at [1409, 686] on span "Continue" at bounding box center [1419, 685] width 47 height 16
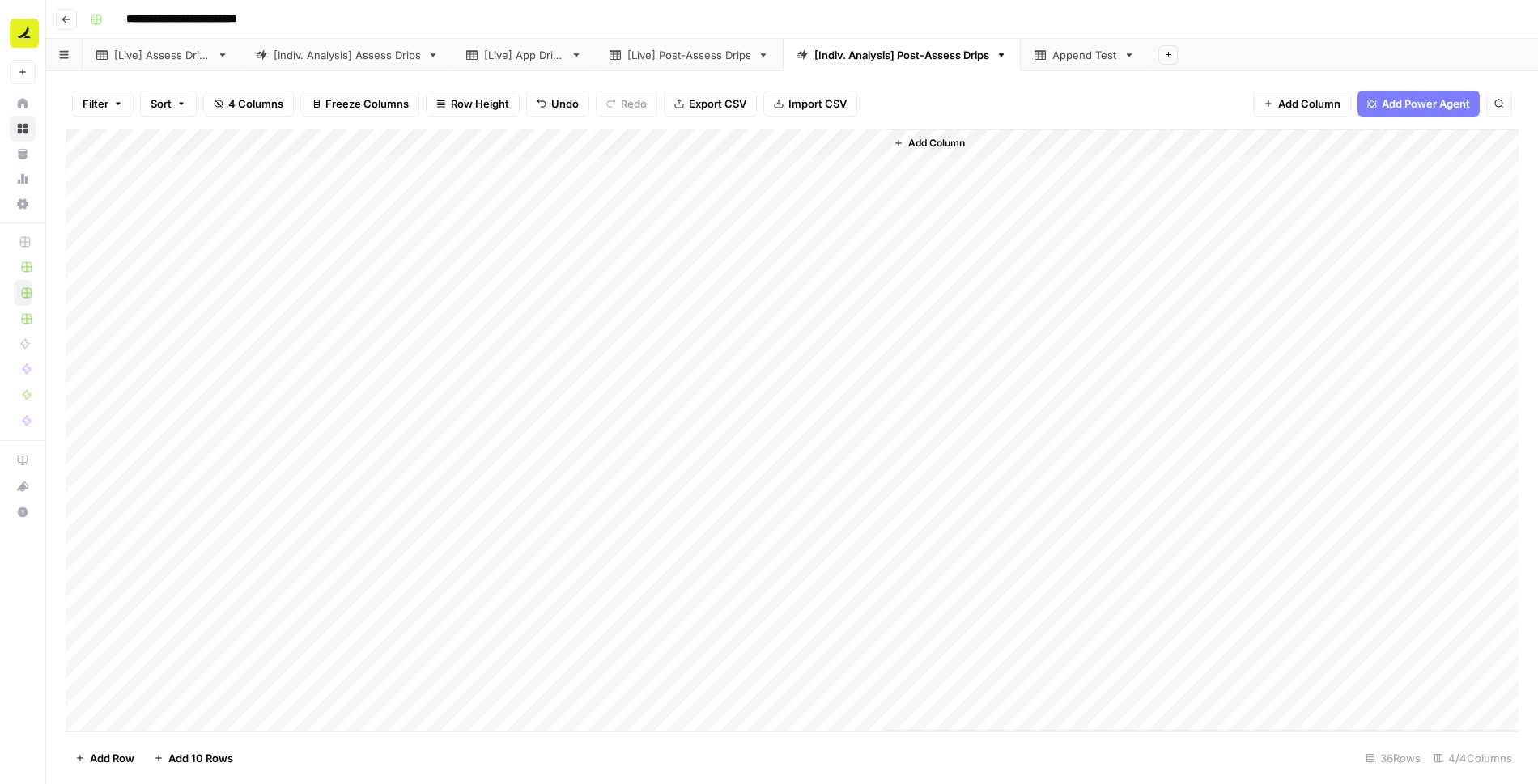
click at [311, 173] on div "Add Column" at bounding box center [792, 430] width 1452 height 602
drag, startPoint x: 352, startPoint y: 181, endPoint x: 306, endPoint y: 699, distance: 520.0
click at [306, 699] on div "Add Column" at bounding box center [792, 430] width 1452 height 602
click at [432, 430] on div "Add Column" at bounding box center [792, 430] width 1452 height 602
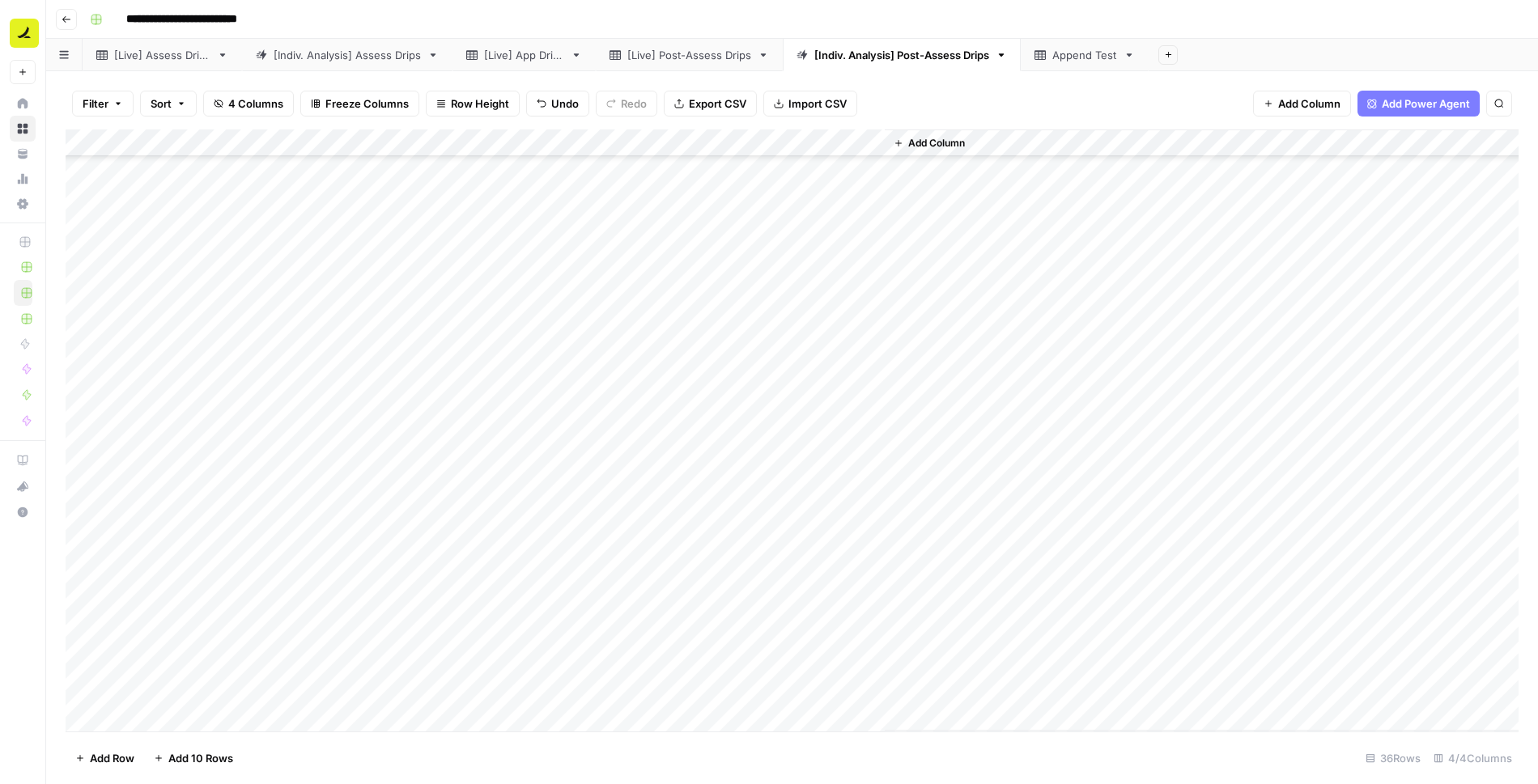
scroll to position [0, 0]
click at [775, 260] on div "Add Column" at bounding box center [792, 430] width 1452 height 602
click at [783, 332] on div "Add Column" at bounding box center [792, 430] width 1452 height 602
click at [711, 55] on div "[Live] Post-Assess Drips" at bounding box center [689, 54] width 124 height 16
click at [949, 49] on div "[Indiv. Analysis] Post-Assess Drips" at bounding box center [901, 54] width 175 height 16
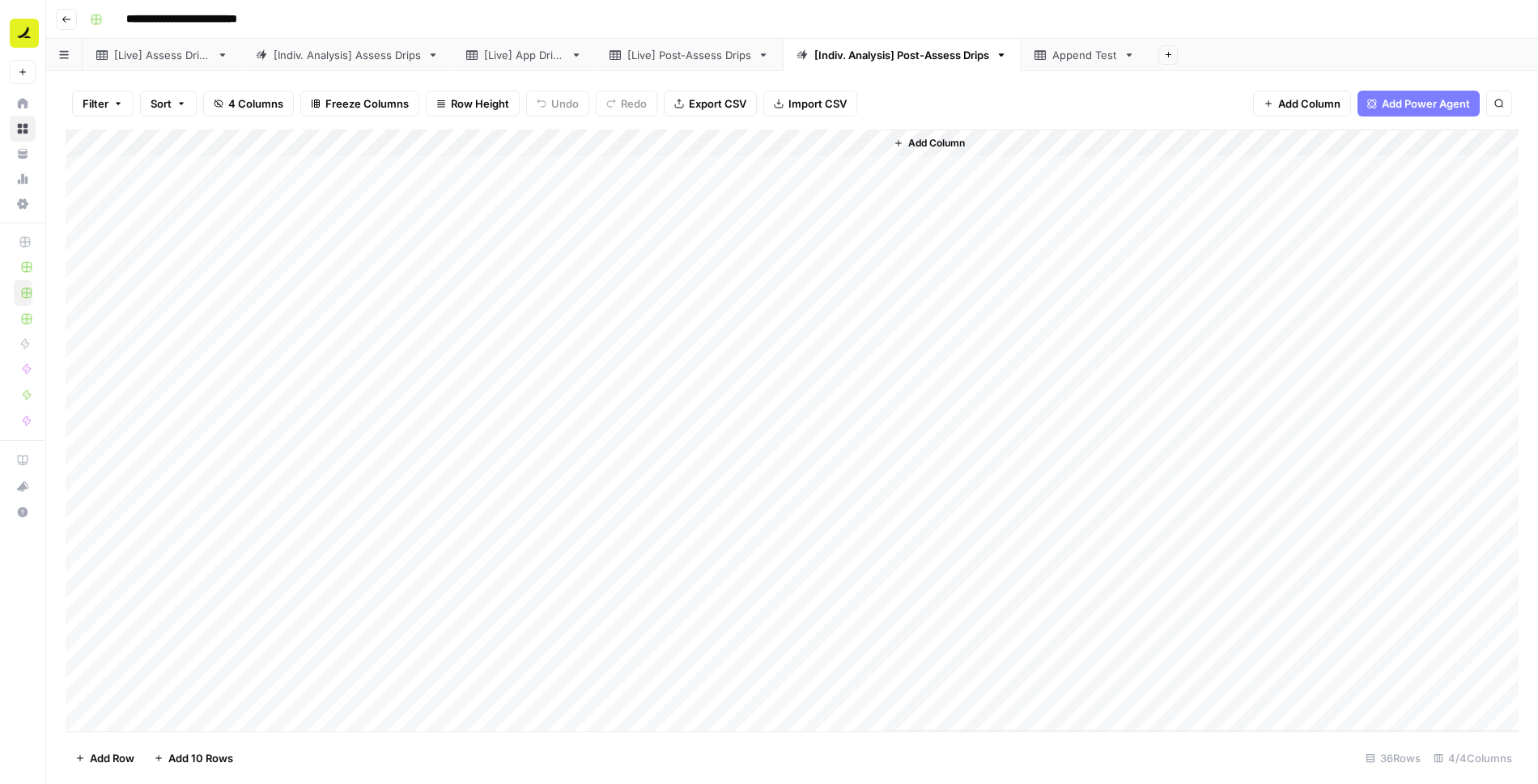
click at [203, 49] on div "[Live] Assess Drips" at bounding box center [162, 54] width 96 height 16
click at [1419, 143] on div "Add Column" at bounding box center [792, 430] width 1452 height 602
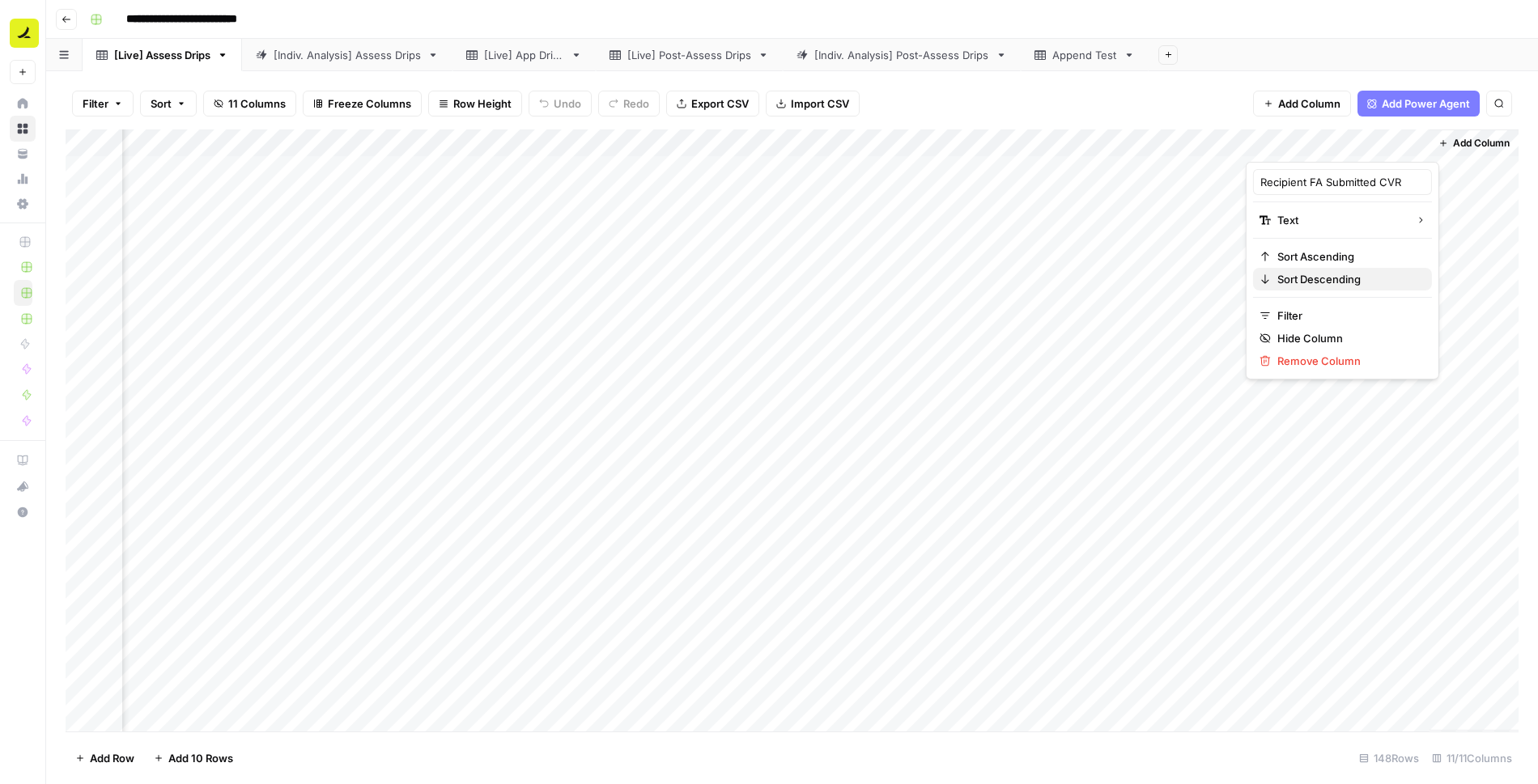
click at [1357, 273] on span "Sort Descending" at bounding box center [1348, 279] width 142 height 16
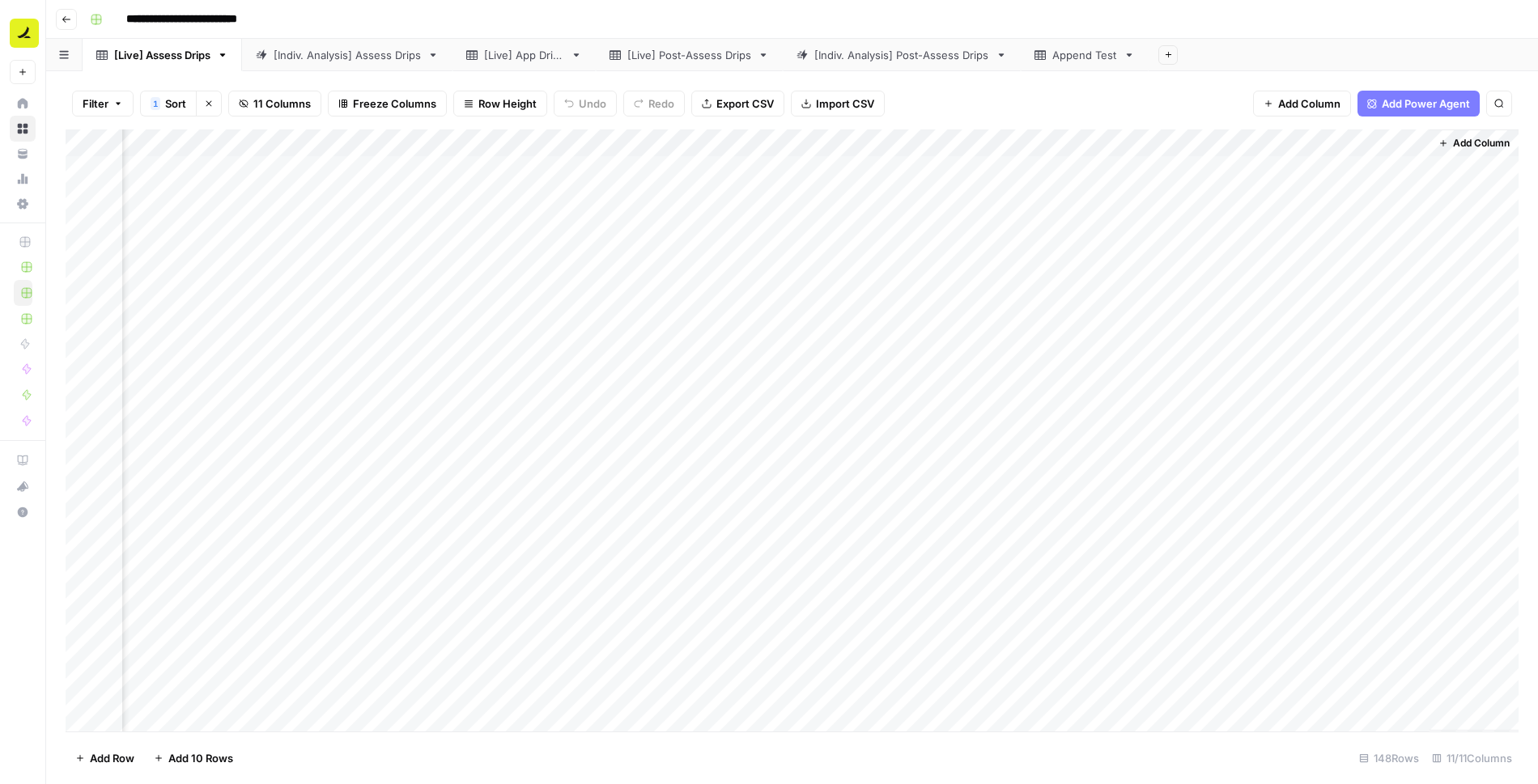
click at [1360, 214] on div "Add Column" at bounding box center [792, 430] width 1452 height 602
click at [1274, 424] on div "Add Column" at bounding box center [792, 430] width 1452 height 602
click at [557, 144] on div "Add Column" at bounding box center [792, 430] width 1452 height 602
click at [571, 250] on span "Sort Ascending" at bounding box center [592, 256] width 142 height 16
click at [536, 207] on div "Add Column" at bounding box center [792, 430] width 1452 height 602
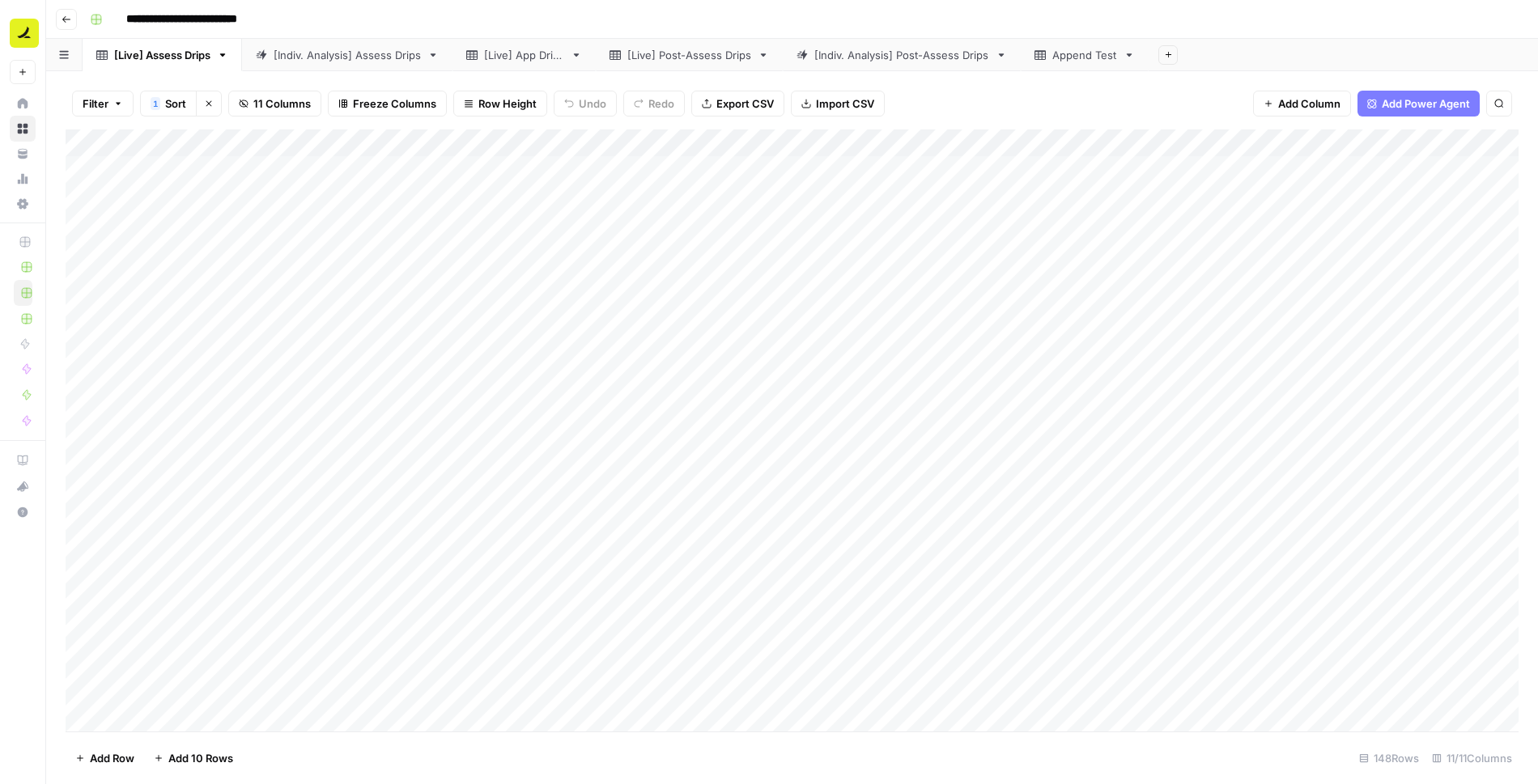
click at [477, 138] on div "Add Column" at bounding box center [792, 430] width 1452 height 602
click at [221, 250] on span "Sort Ascending" at bounding box center [225, 256] width 142 height 16
click at [173, 104] on span "Sort" at bounding box center [175, 103] width 21 height 16
click at [406, 219] on button "Add Sort" at bounding box center [410, 216] width 501 height 21
click at [243, 219] on input "text" at bounding box center [298, 218] width 186 height 16
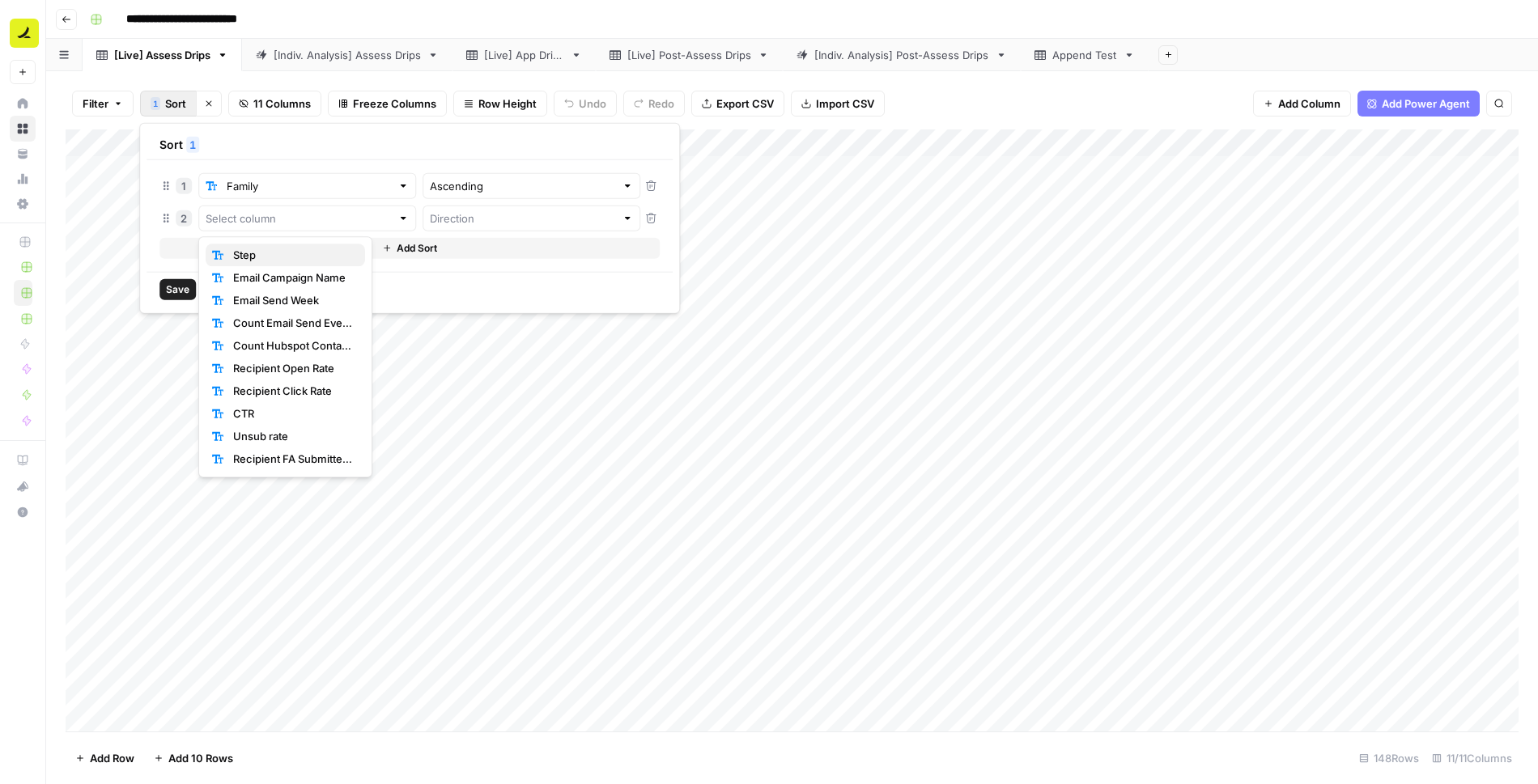
click at [241, 258] on span "Step" at bounding box center [292, 254] width 119 height 16
type input "Step"
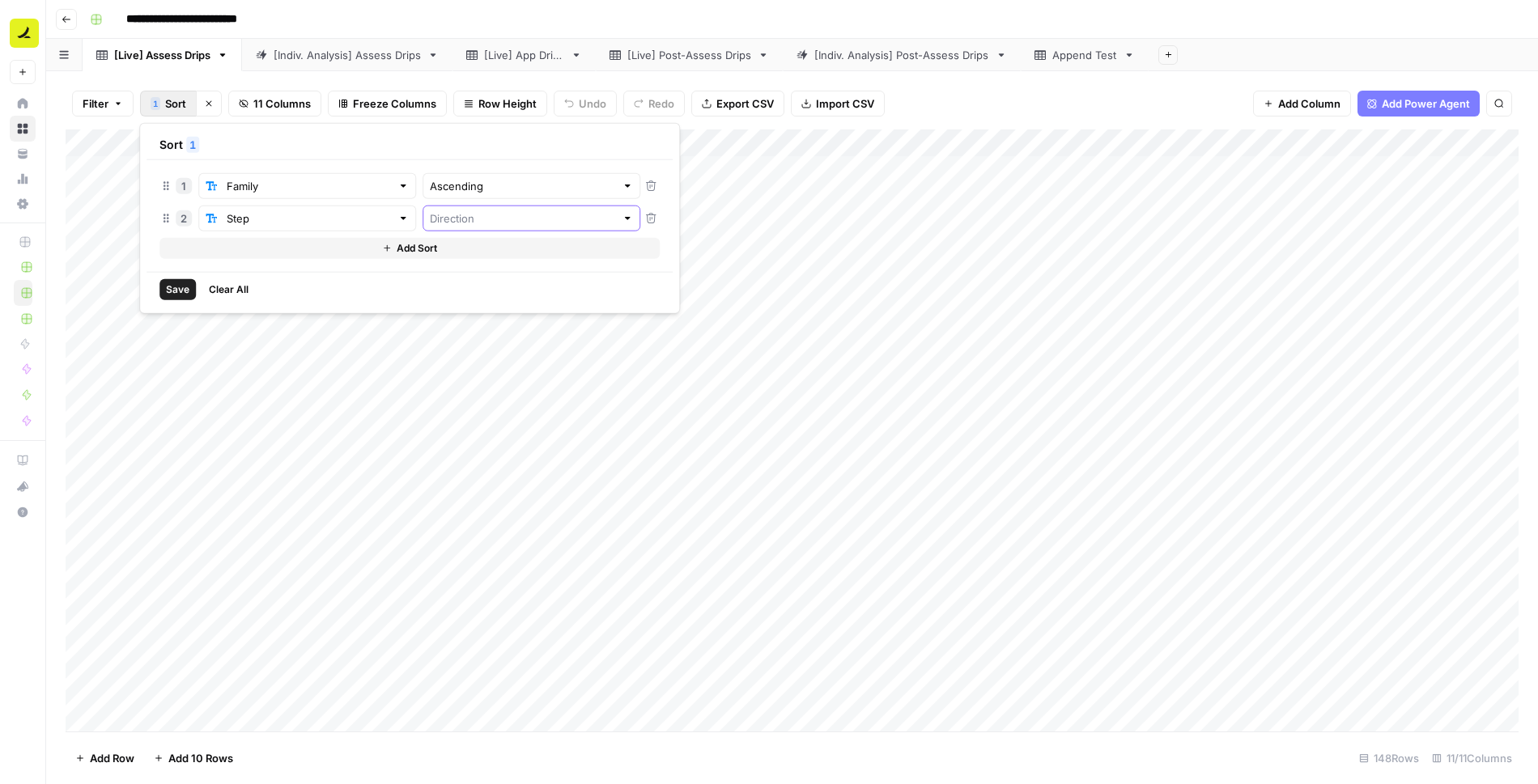
click at [459, 225] on input "text" at bounding box center [523, 218] width 186 height 16
click at [453, 258] on span "Ascending" at bounding box center [462, 254] width 140 height 16
type input "Ascending"
click at [176, 286] on span "Save" at bounding box center [177, 289] width 24 height 14
click at [161, 97] on button "2 Sort" at bounding box center [168, 103] width 57 height 26
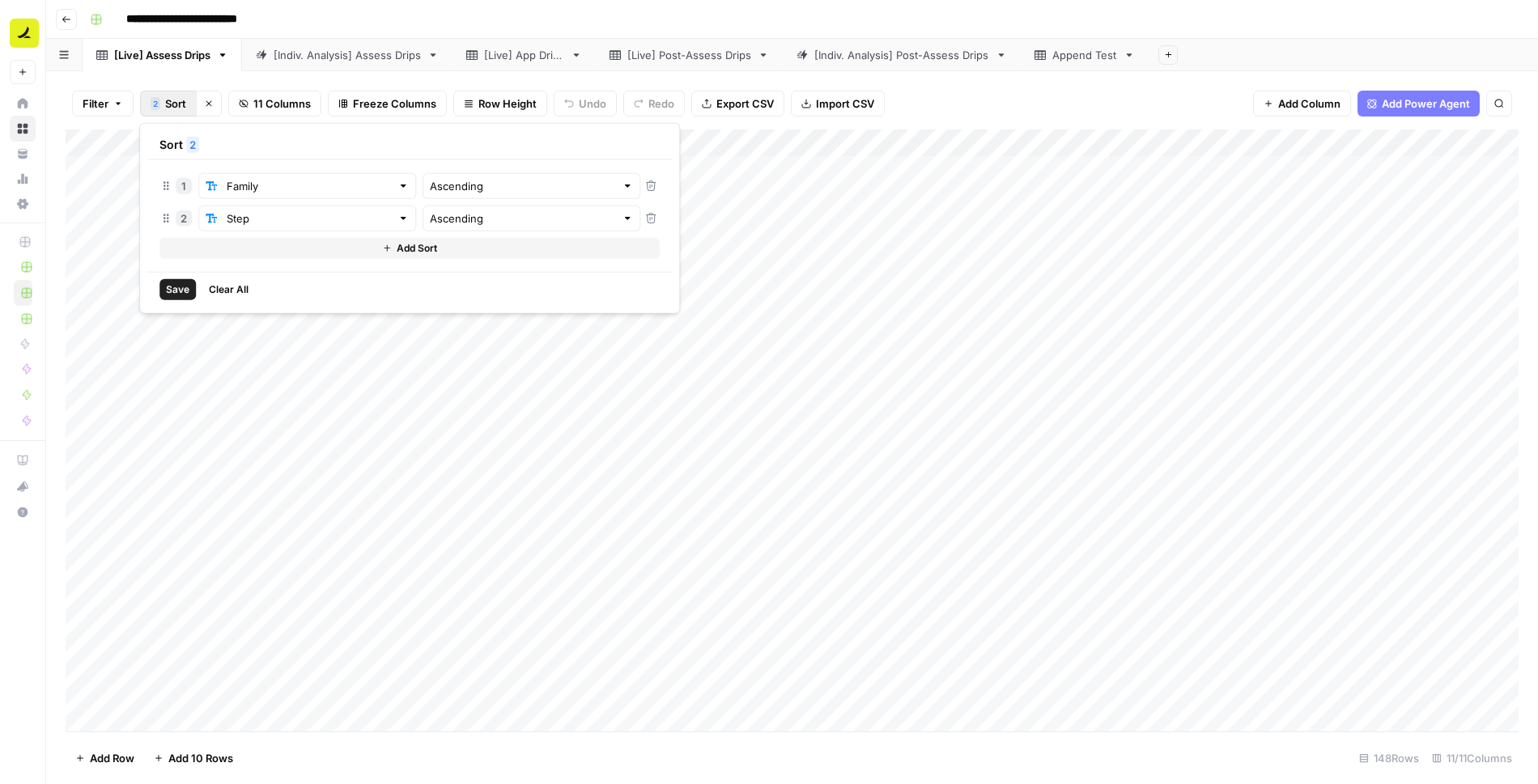
click at [210, 243] on button "Add Sort" at bounding box center [410, 248] width 501 height 21
click at [235, 251] on input "text" at bounding box center [298, 250] width 186 height 16
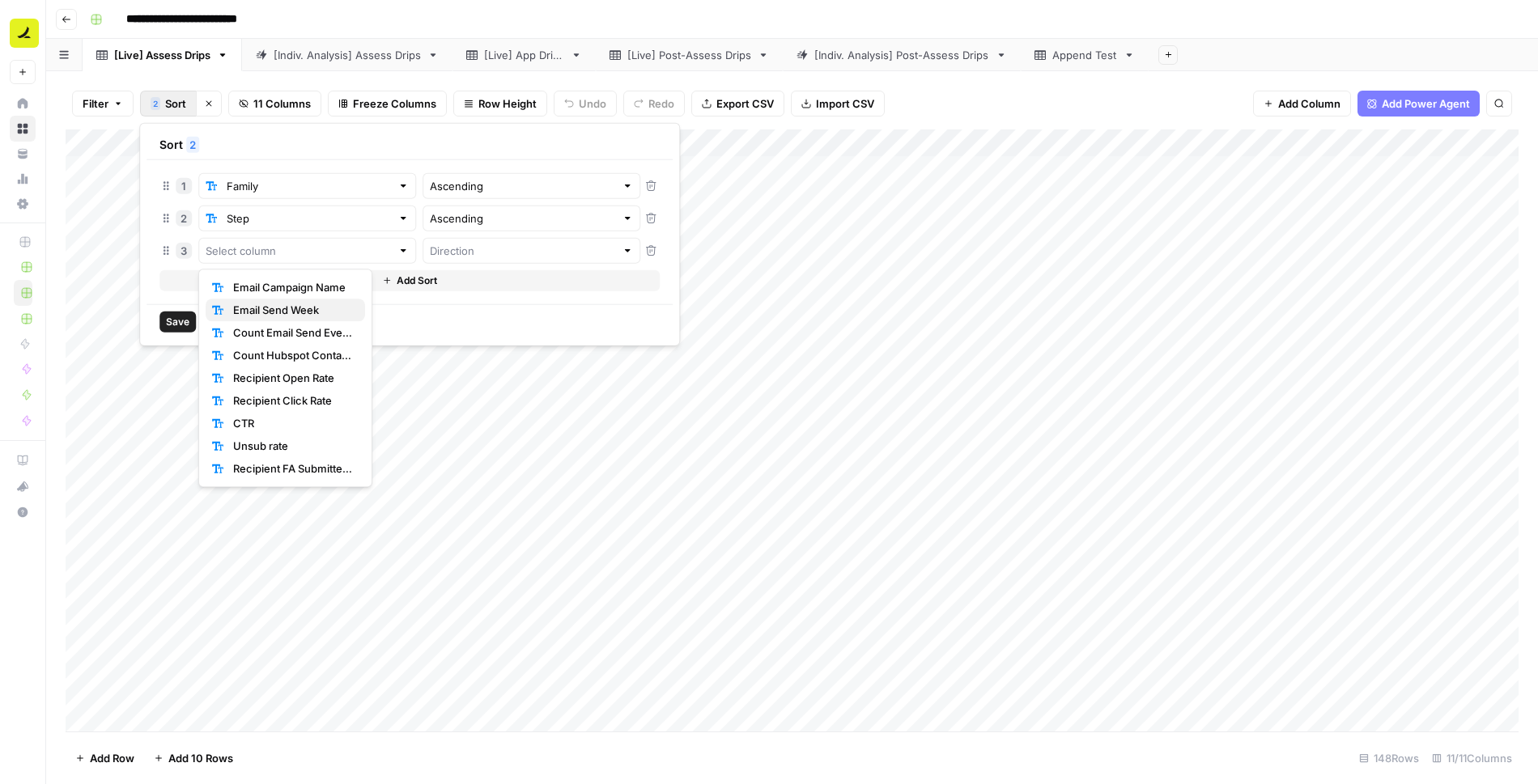
click at [251, 311] on span "Email Send Week" at bounding box center [292, 309] width 119 height 16
type input "Email Send Week"
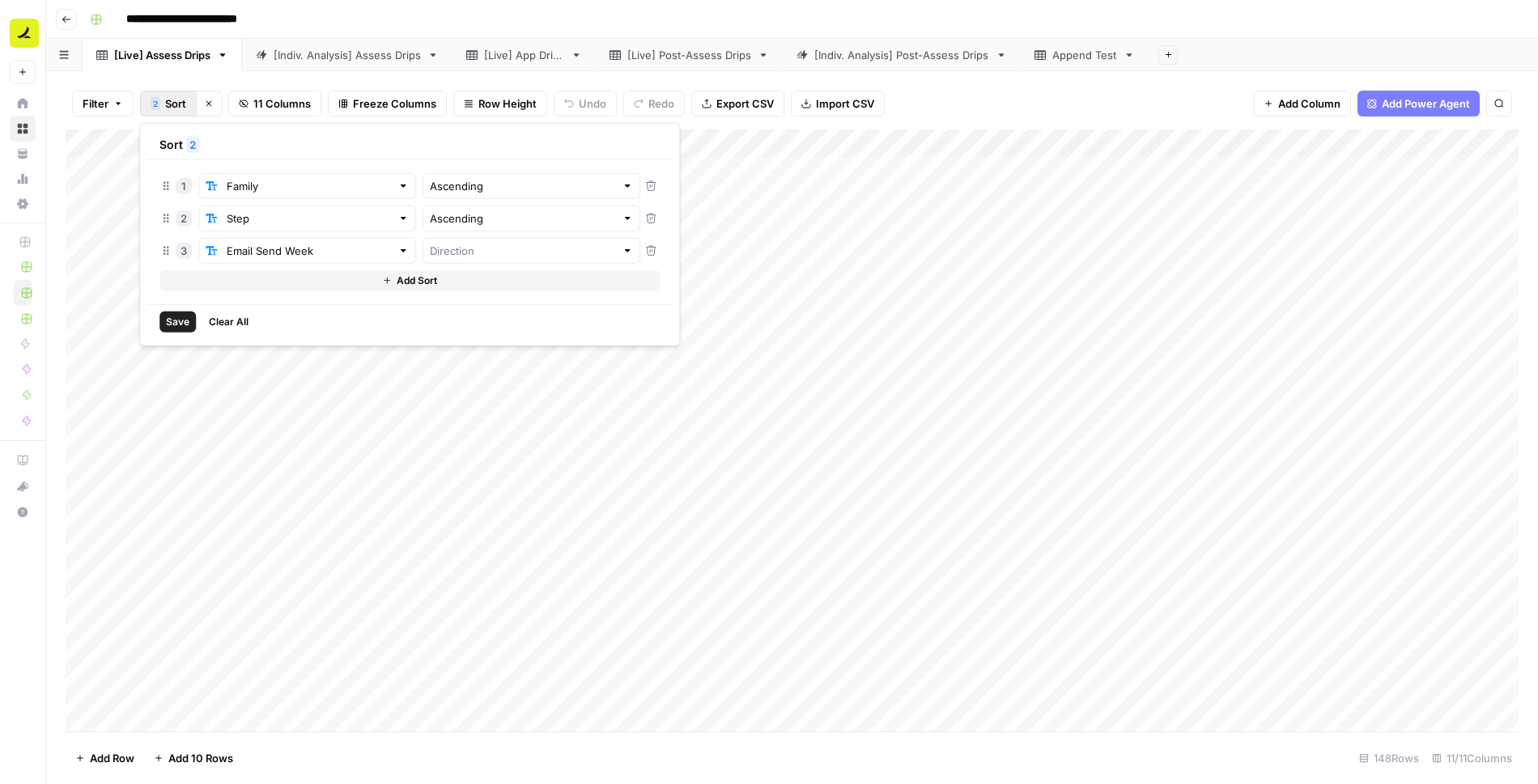
click at [508, 240] on div at bounding box center [531, 250] width 218 height 26
click at [485, 303] on span "Descending" at bounding box center [462, 309] width 140 height 16
type input "Descending"
click at [182, 322] on span "Save" at bounding box center [177, 322] width 24 height 14
click at [771, 338] on div "Add Column" at bounding box center [792, 430] width 1452 height 602
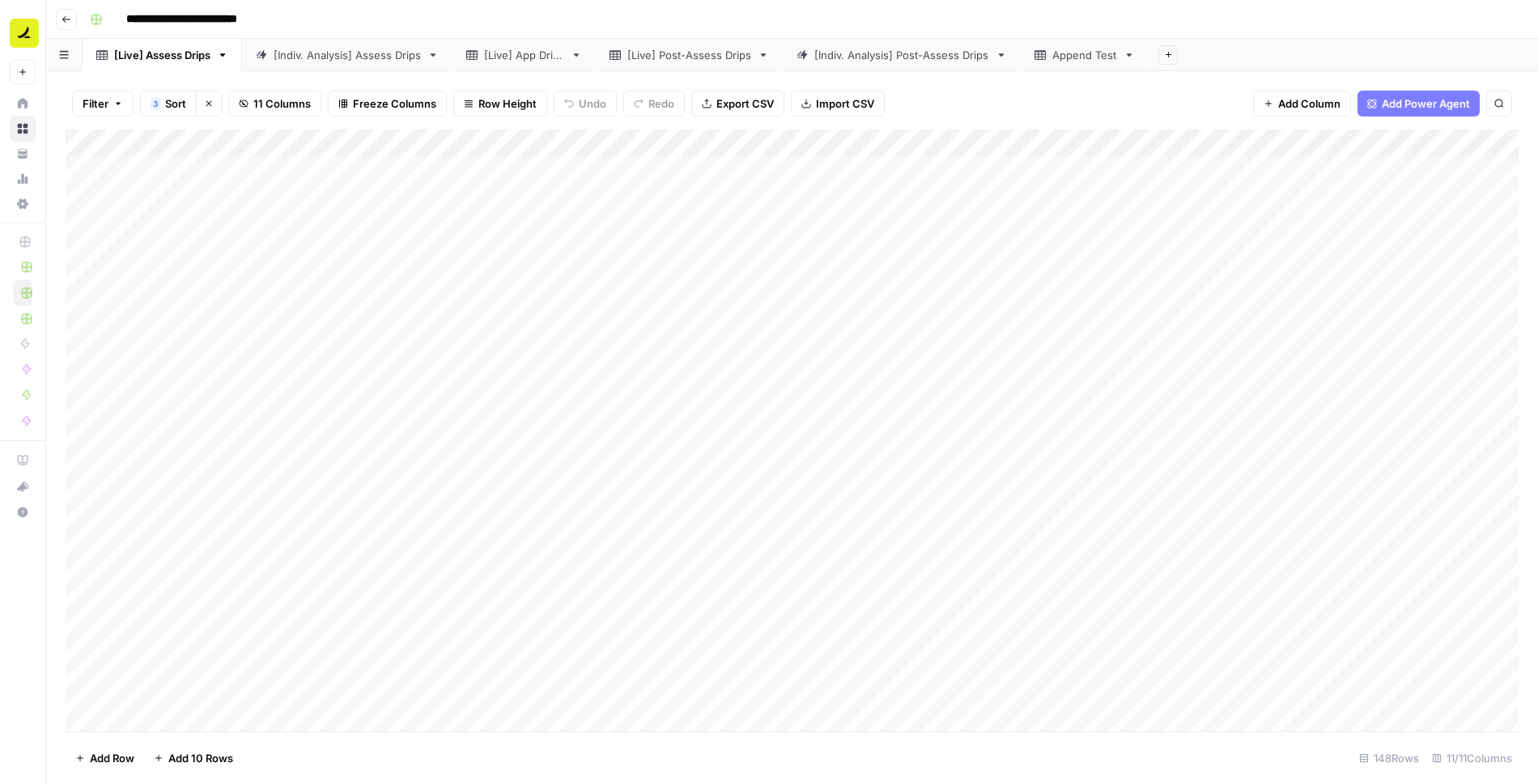
click at [799, 359] on div "Add Column" at bounding box center [792, 430] width 1452 height 602
click at [928, 54] on div "[Indiv. Analysis] Post-Assess Drips" at bounding box center [901, 54] width 175 height 16
click at [688, 52] on div "[Live] Post-Assess Drips" at bounding box center [689, 54] width 124 height 16
click at [555, 173] on div "Add Column" at bounding box center [792, 430] width 1452 height 602
click at [373, 176] on div "Add Column" at bounding box center [792, 430] width 1452 height 602
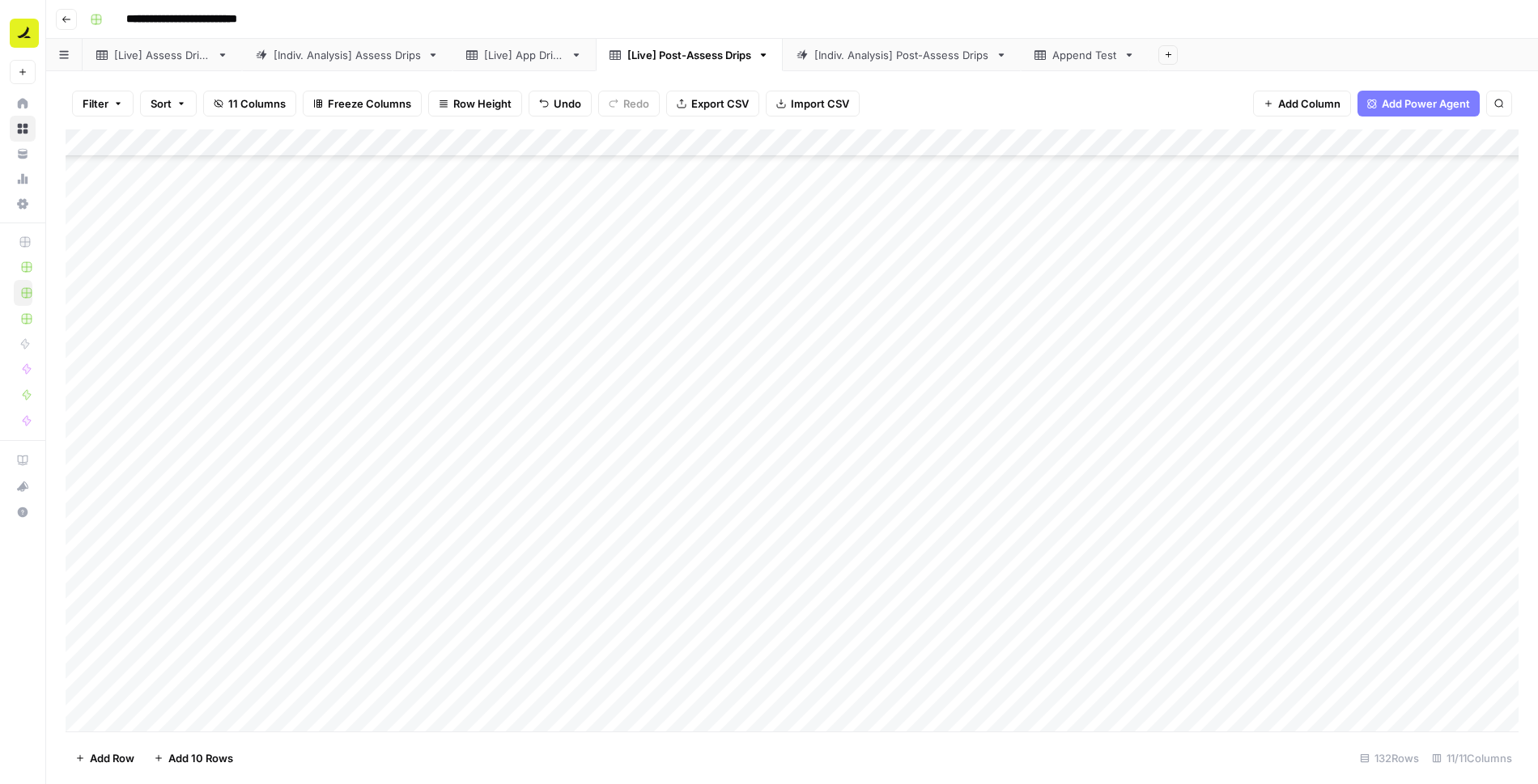
scroll to position [3082, 0]
click at [417, 689] on div "Add Column" at bounding box center [792, 430] width 1452 height 602
click at [664, 243] on div "Add Column" at bounding box center [792, 430] width 1452 height 602
click at [1103, 2] on header "**********" at bounding box center [791, 19] width 1491 height 39
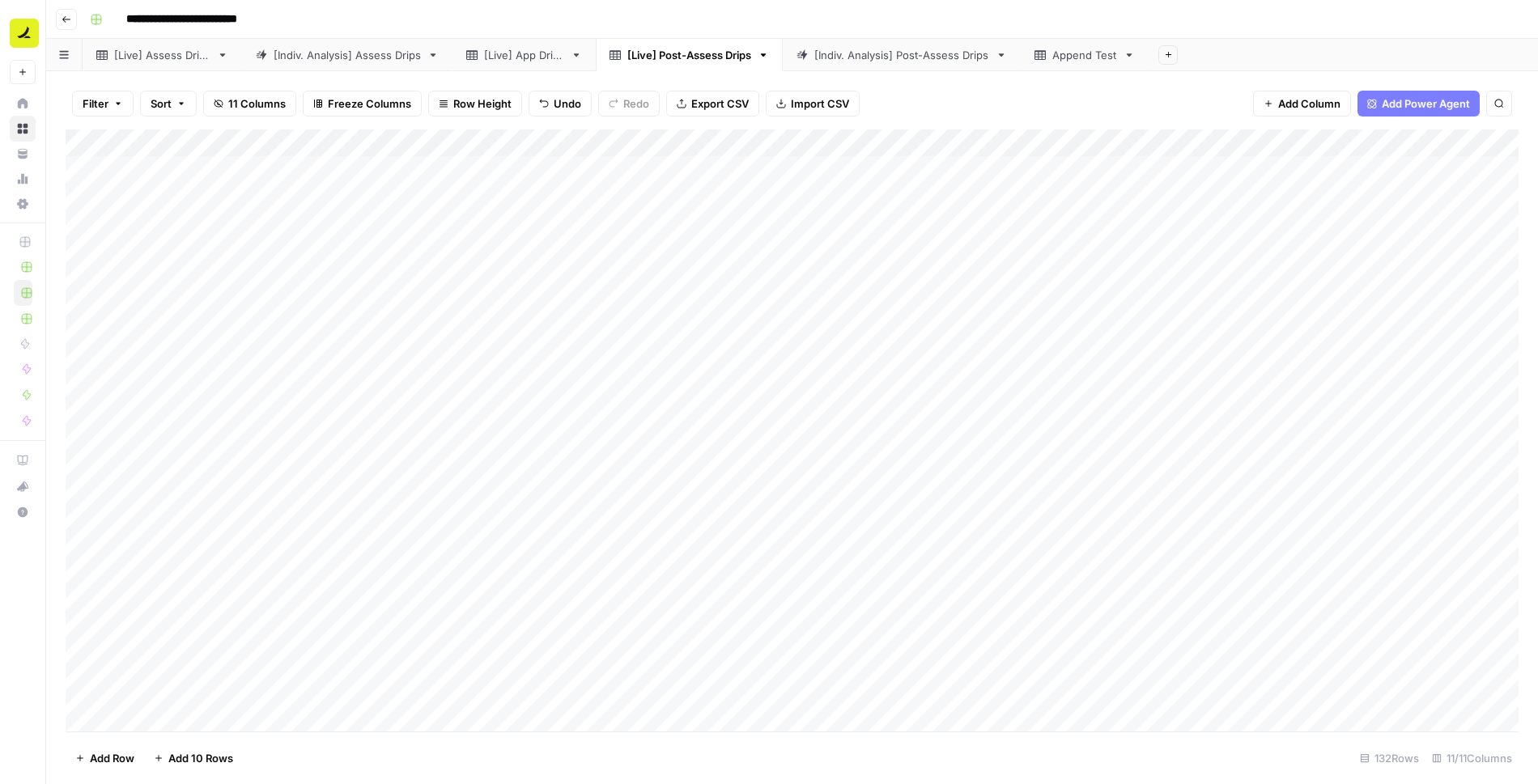
click at [542, 164] on div "Add Column" at bounding box center [792, 430] width 1452 height 602
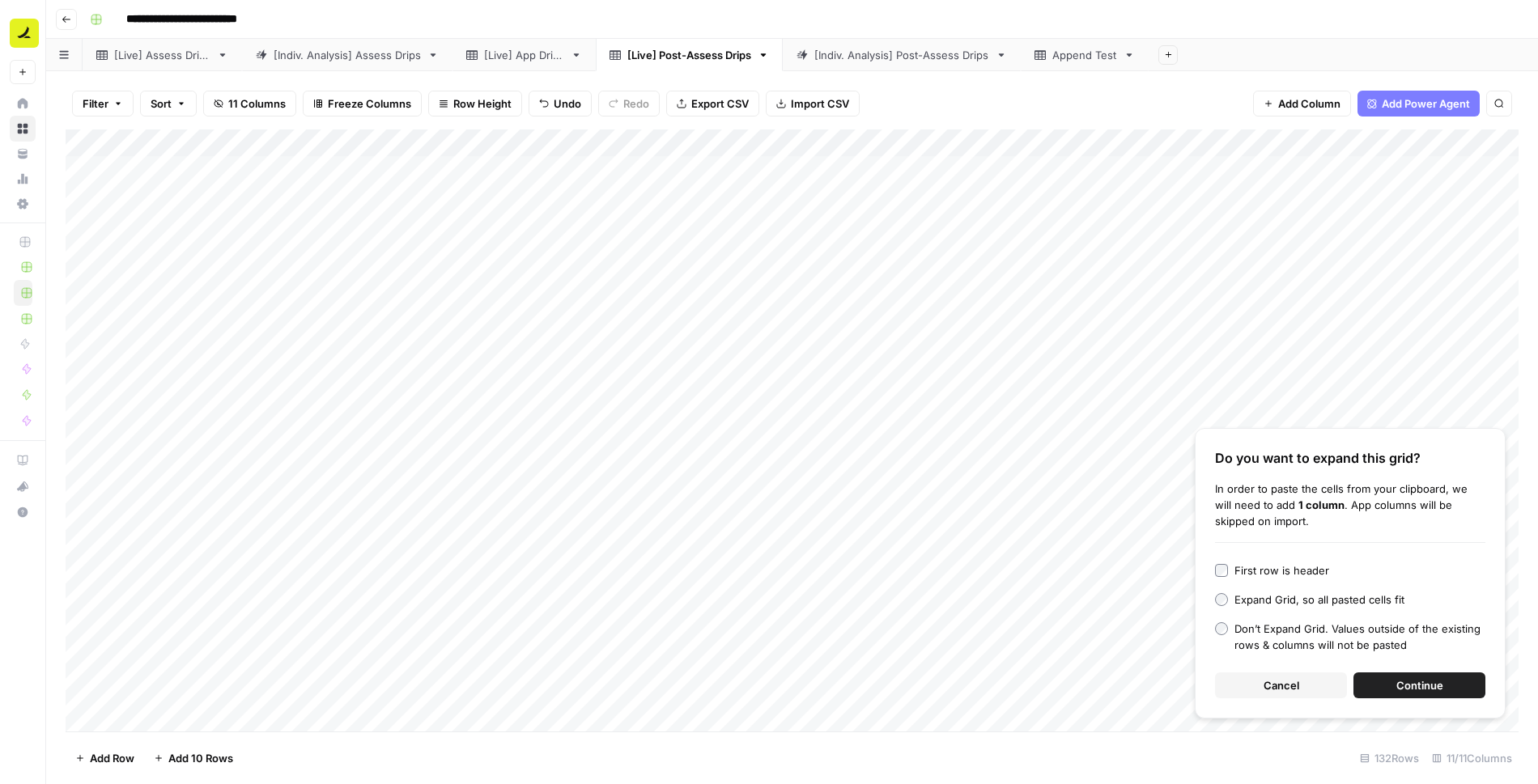
click at [1408, 679] on span "Continue" at bounding box center [1419, 685] width 47 height 16
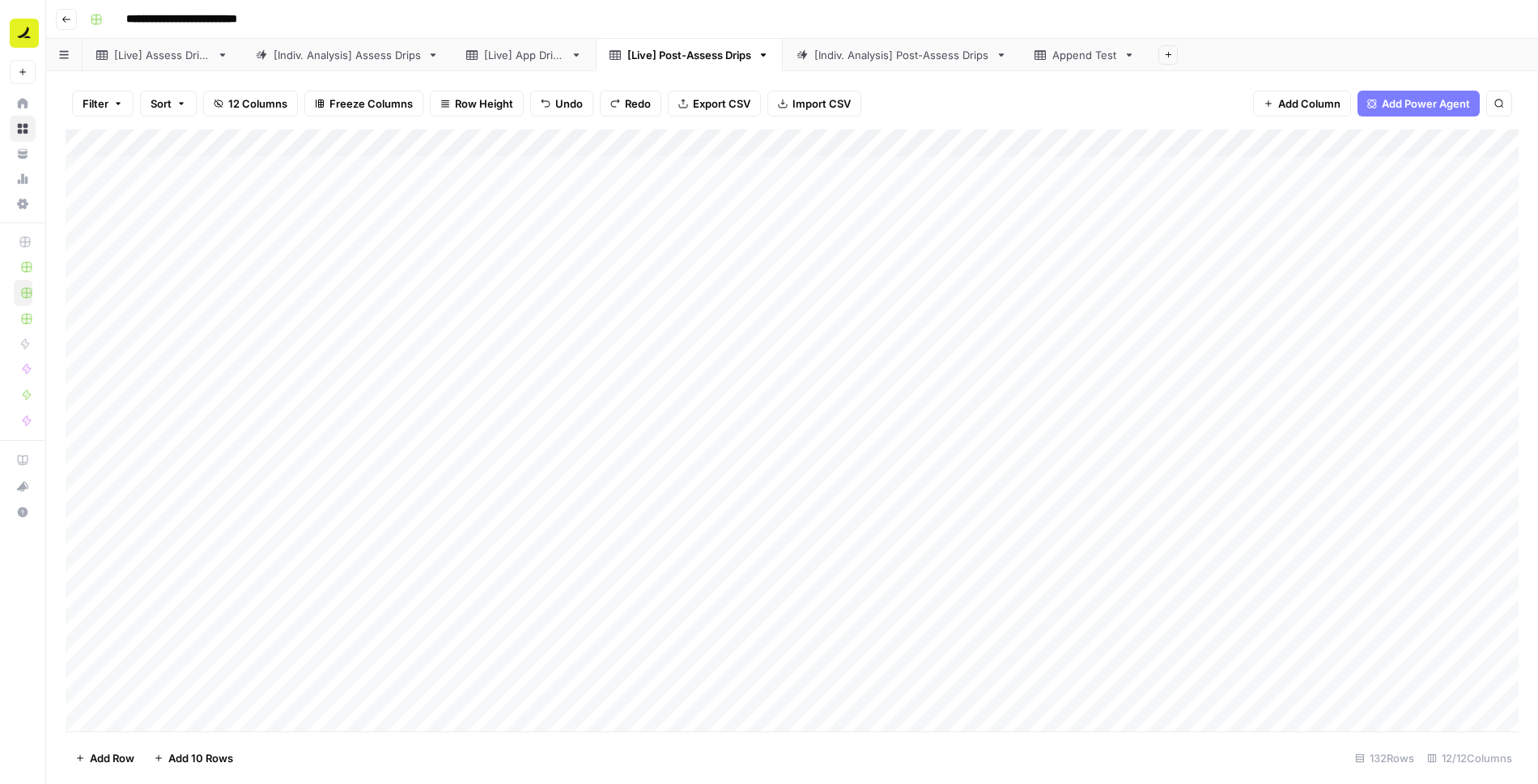
click at [398, 168] on div "Add Column" at bounding box center [792, 430] width 1452 height 602
click at [98, 327] on div "Add Column" at bounding box center [792, 430] width 1452 height 602
click at [98, 533] on div "Add Column" at bounding box center [792, 430] width 1452 height 602
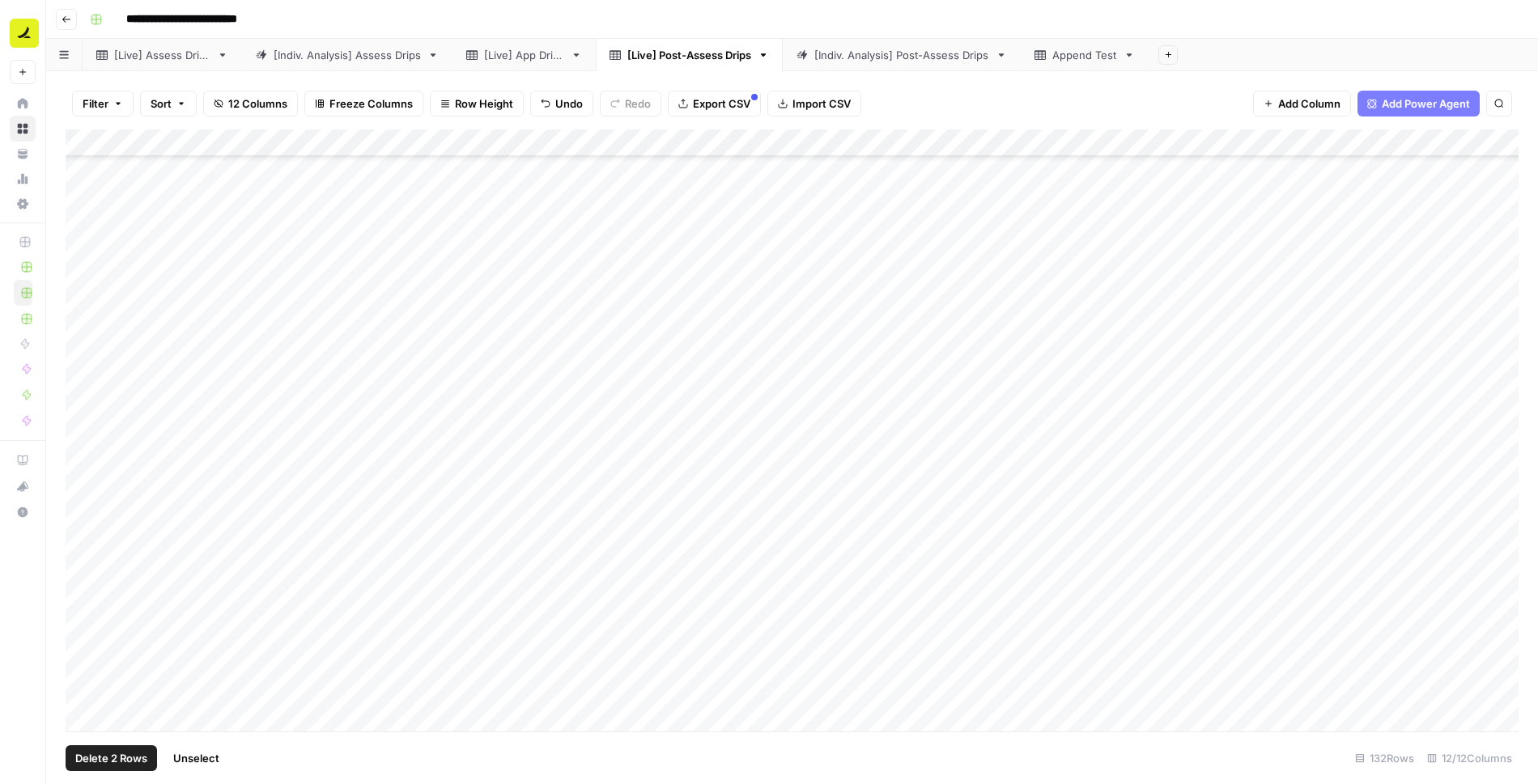
scroll to position [790, 0]
click at [100, 315] on div "Add Column" at bounding box center [792, 430] width 1452 height 602
click at [98, 169] on div "Add Column" at bounding box center [792, 430] width 1452 height 602
click at [121, 752] on span "Delete 4 Rows" at bounding box center [111, 757] width 73 height 16
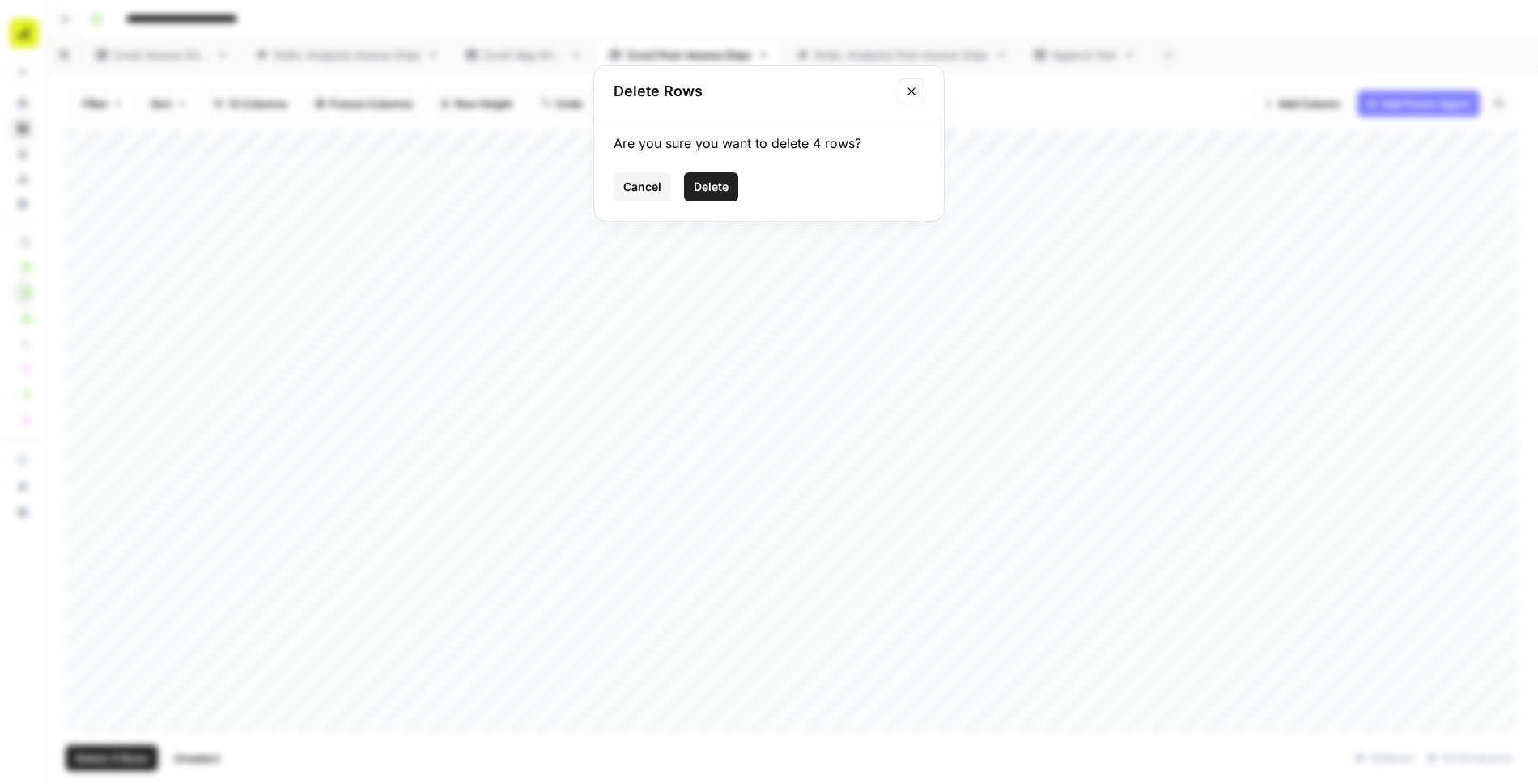
click at [716, 188] on span "Delete" at bounding box center [711, 186] width 35 height 16
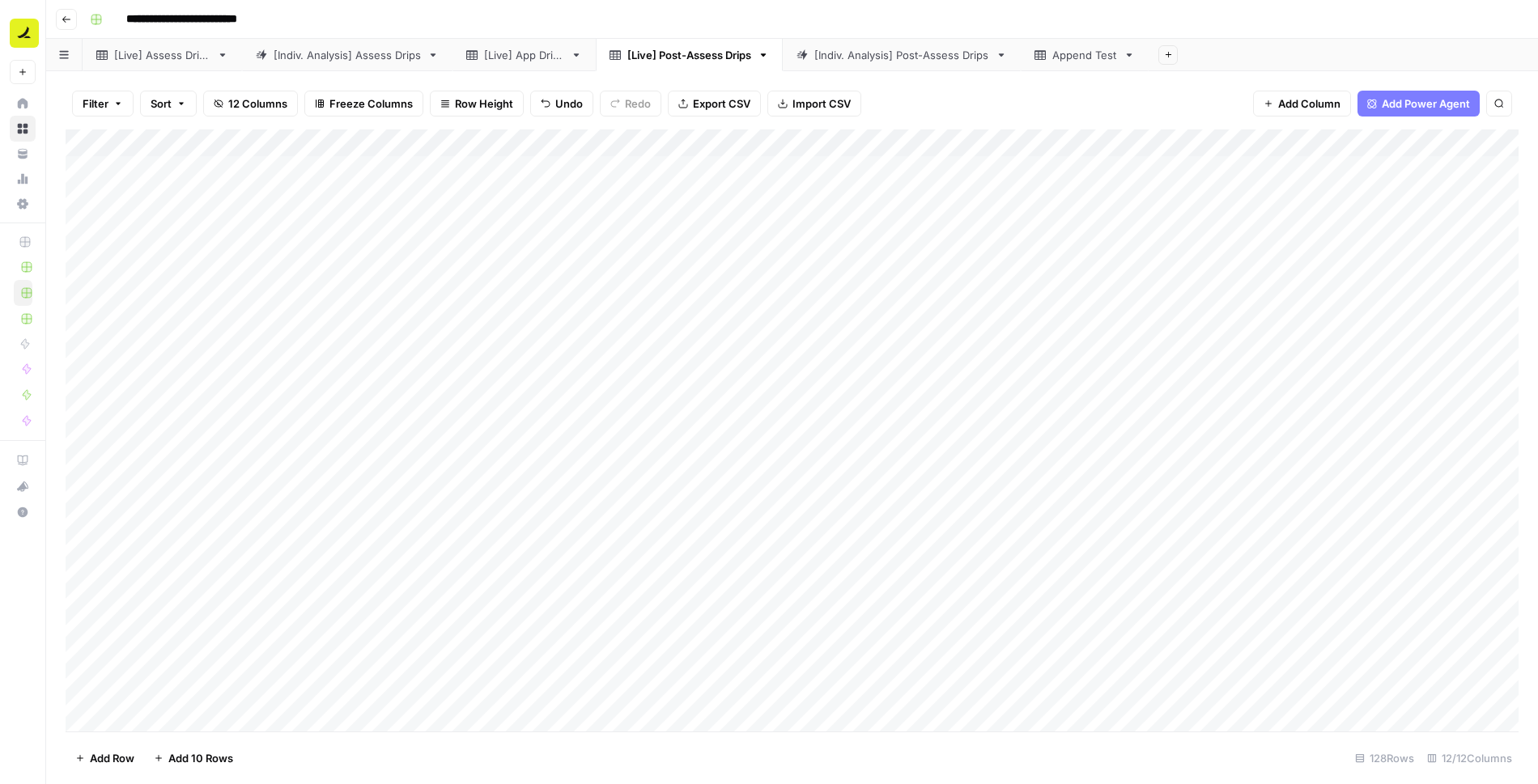
click at [525, 55] on div "[Live] App Drips" at bounding box center [524, 54] width 80 height 16
click at [195, 52] on div "[Live] Assess Drips" at bounding box center [162, 54] width 96 height 16
click at [680, 54] on div "[Live] Post-Assess Drips" at bounding box center [689, 54] width 124 height 16
click at [889, 53] on div "[Indiv. Analysis] Post-Assess Drips" at bounding box center [901, 54] width 175 height 16
click at [86, 170] on div "Add Column" at bounding box center [792, 430] width 1452 height 602
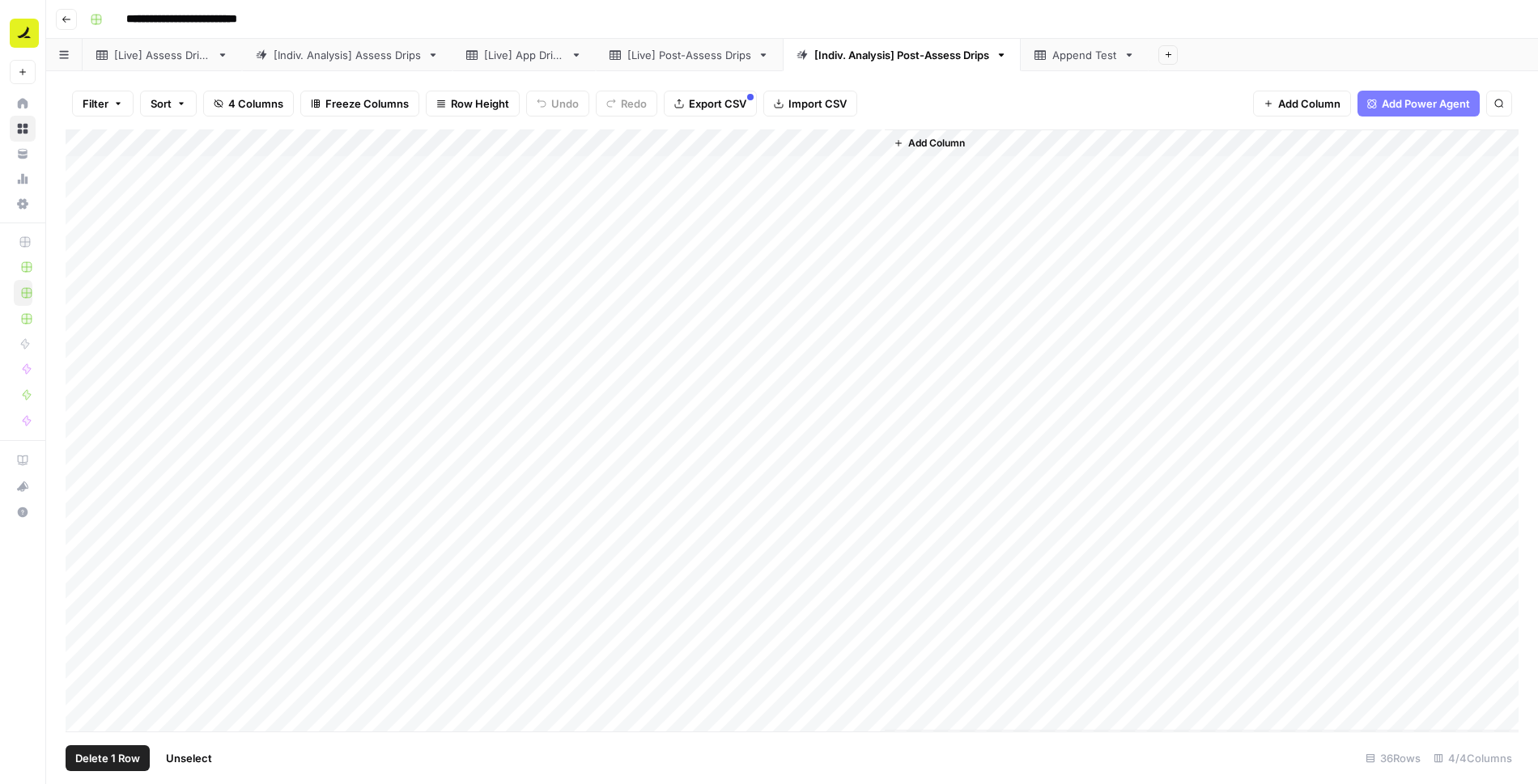
click at [126, 753] on span "Delete 1 Row" at bounding box center [108, 757] width 65 height 16
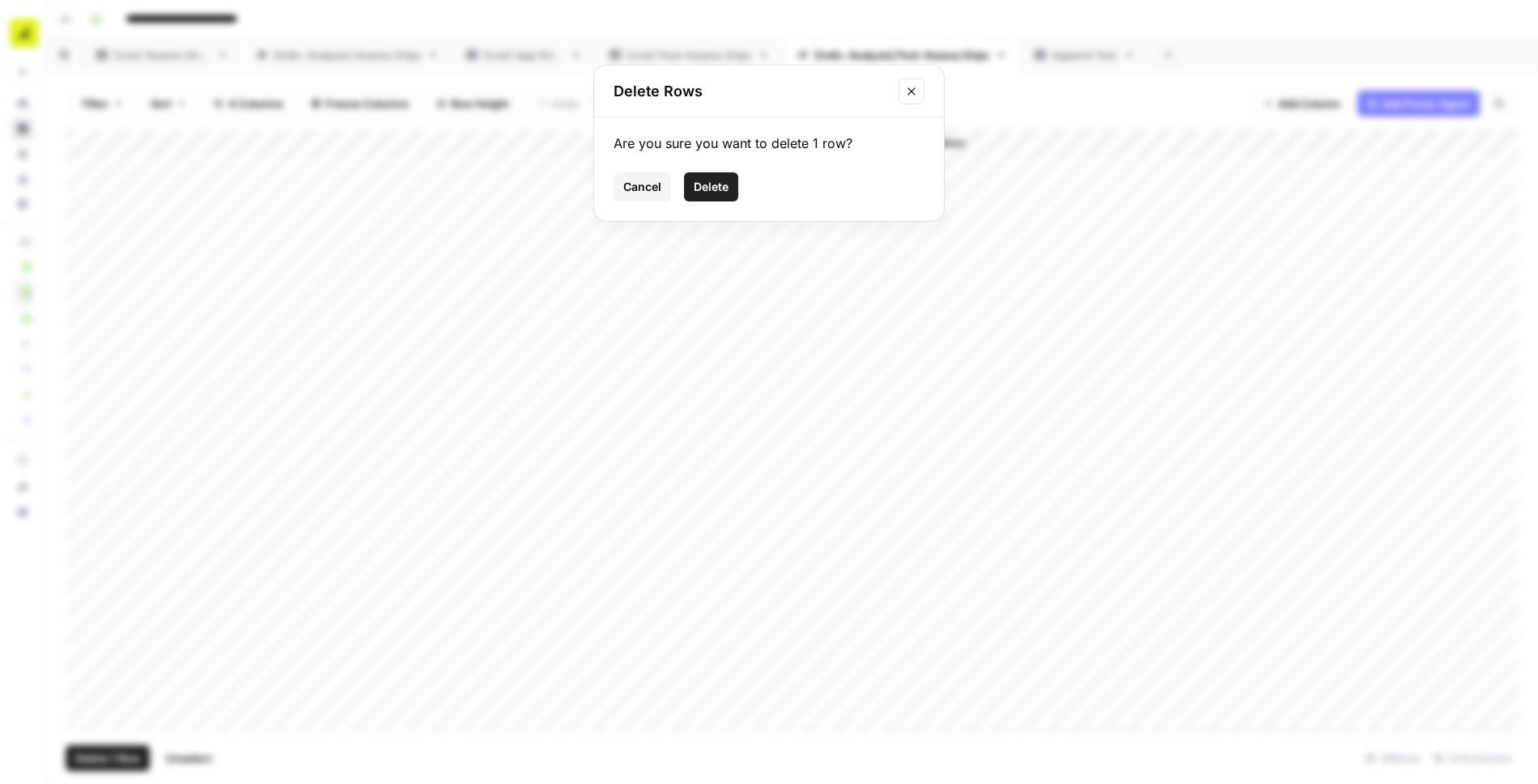
click at [716, 180] on span "Delete" at bounding box center [711, 186] width 35 height 16
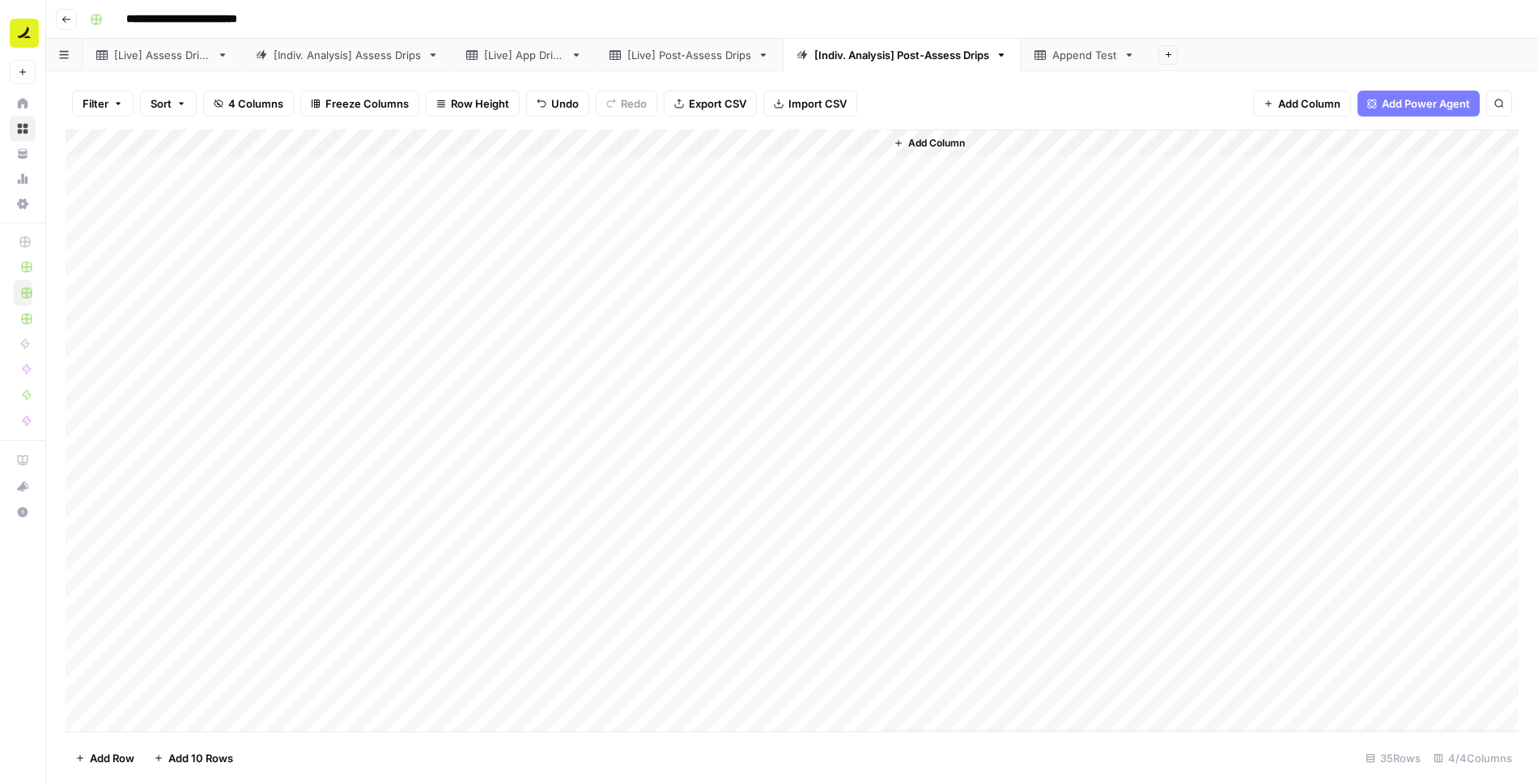
click at [1090, 49] on div "Append Test" at bounding box center [1084, 54] width 65 height 16
click at [901, 56] on div "[Indiv. Analysis] Post-Assess Drips" at bounding box center [901, 54] width 175 height 16
click at [727, 56] on div "[Live] Post-Assess Drips" at bounding box center [689, 54] width 124 height 16
click at [766, 55] on icon "button" at bounding box center [763, 54] width 6 height 3
click at [819, 108] on span "Duplicate Sheet" at bounding box center [833, 108] width 78 height 16
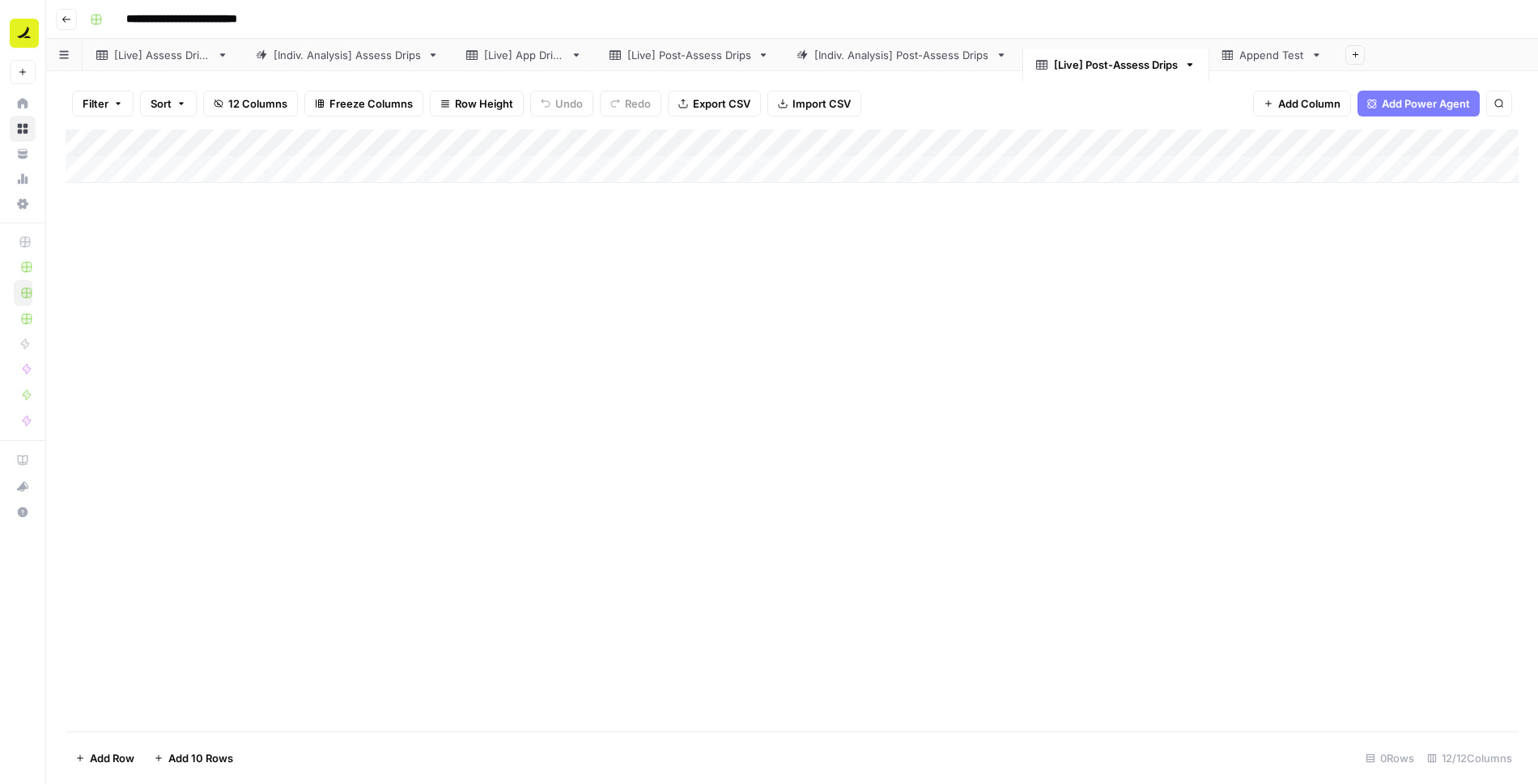
drag, startPoint x: 1222, startPoint y: 54, endPoint x: 1079, endPoint y: 57, distance: 143.0
click at [1079, 57] on div "[Live] Assess Drips [Indiv. Analysis] Assess Drips [Live] App Drips [Live] Post…" at bounding box center [791, 55] width 1491 height 32
click at [1098, 54] on div "[Live] Post-Assess Drips" at bounding box center [1120, 53] width 124 height 16
click at [1098, 54] on div "[Live] Post-Assess Drips" at bounding box center [1114, 54] width 124 height 16
click at [1137, 54] on input "**********" at bounding box center [1115, 55] width 128 height 21
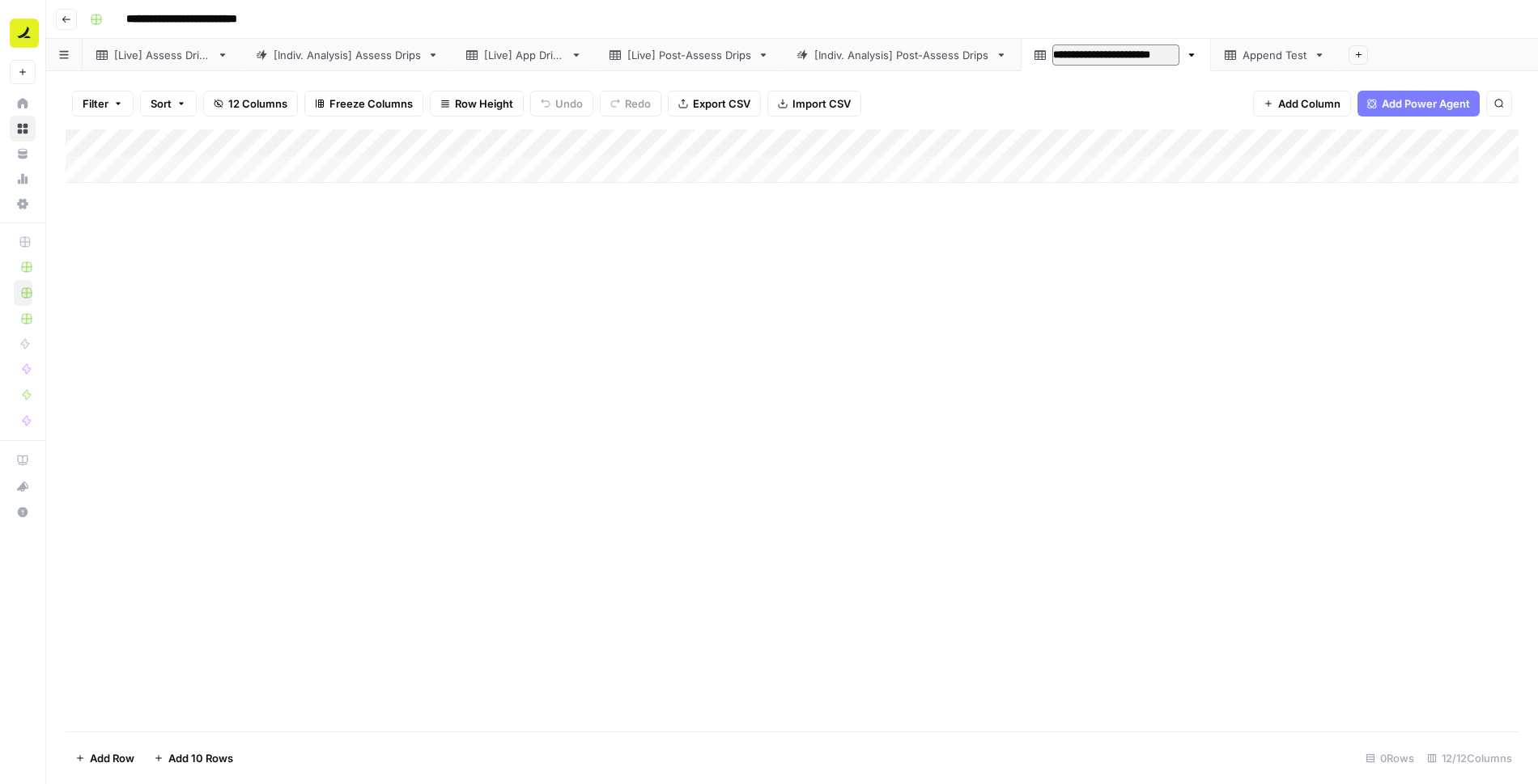
click at [1137, 54] on input "**********" at bounding box center [1115, 55] width 128 height 21
type input "**********"
click at [169, 175] on div "Add Column" at bounding box center [792, 156] width 1452 height 53
click at [1040, 291] on div "Add Column" at bounding box center [792, 430] width 1452 height 602
click at [507, 172] on div "Add Column" at bounding box center [792, 169] width 1452 height 81
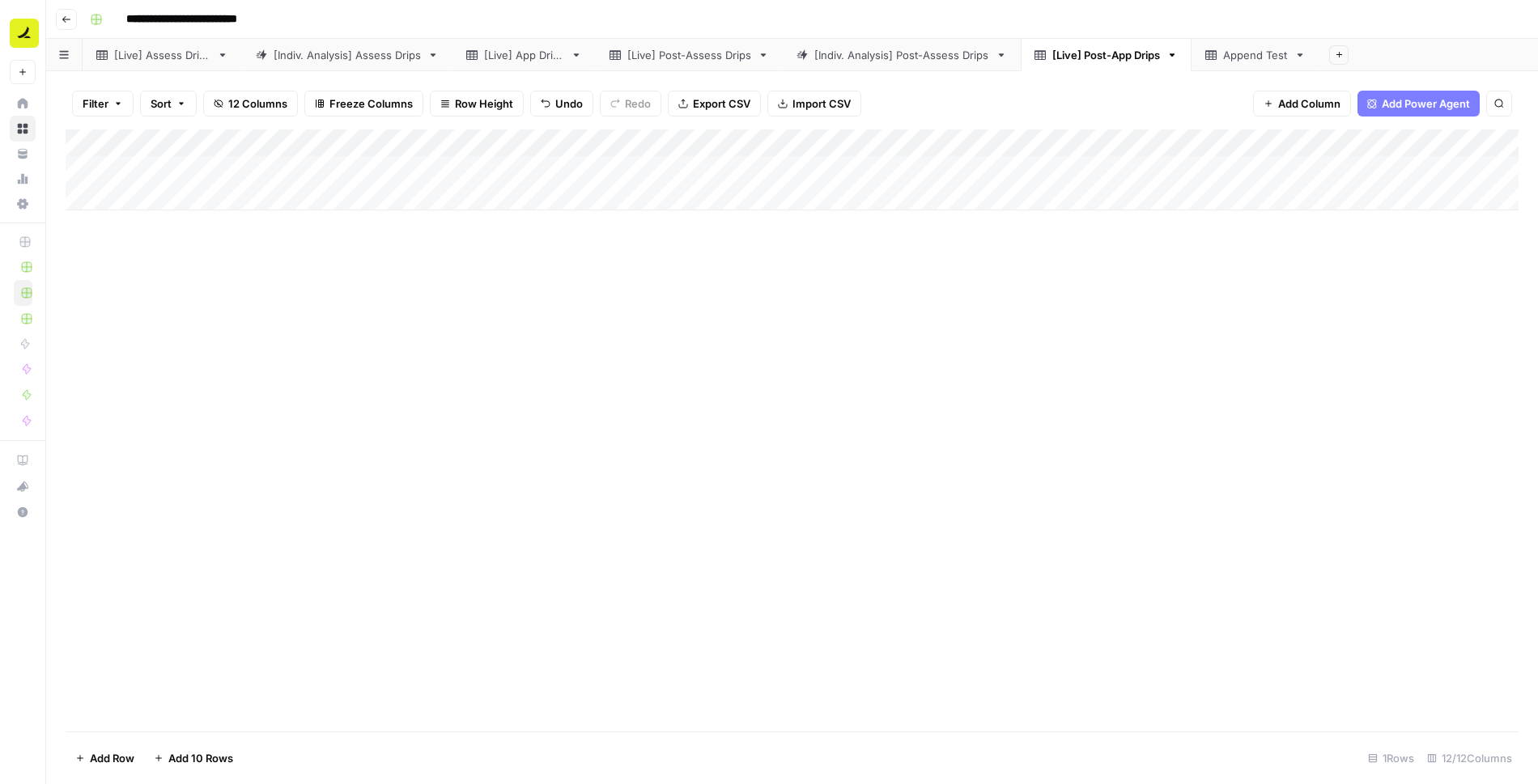
click at [325, 177] on div "Add Column" at bounding box center [792, 169] width 1452 height 81
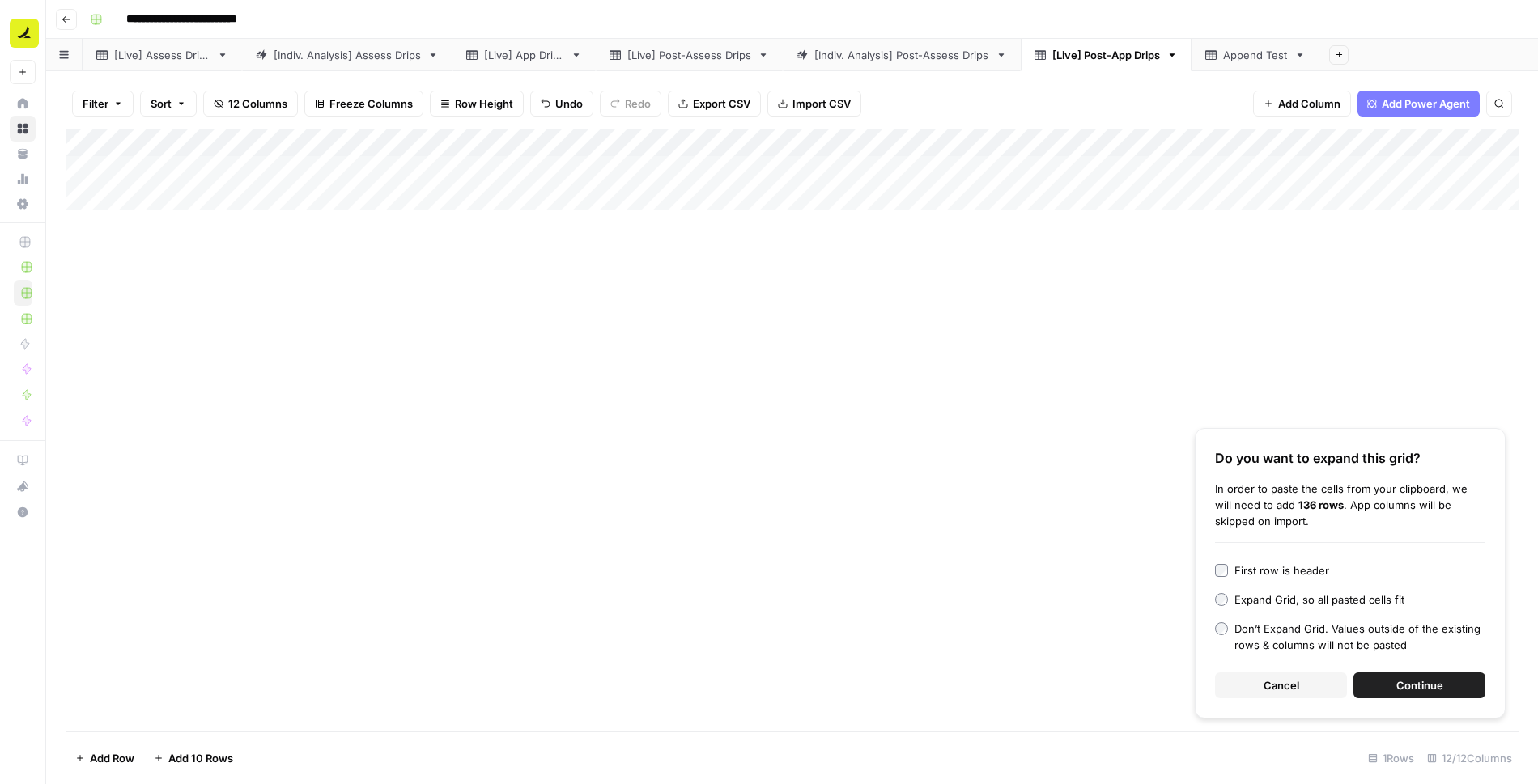
click at [1441, 682] on span "Continue" at bounding box center [1419, 685] width 47 height 16
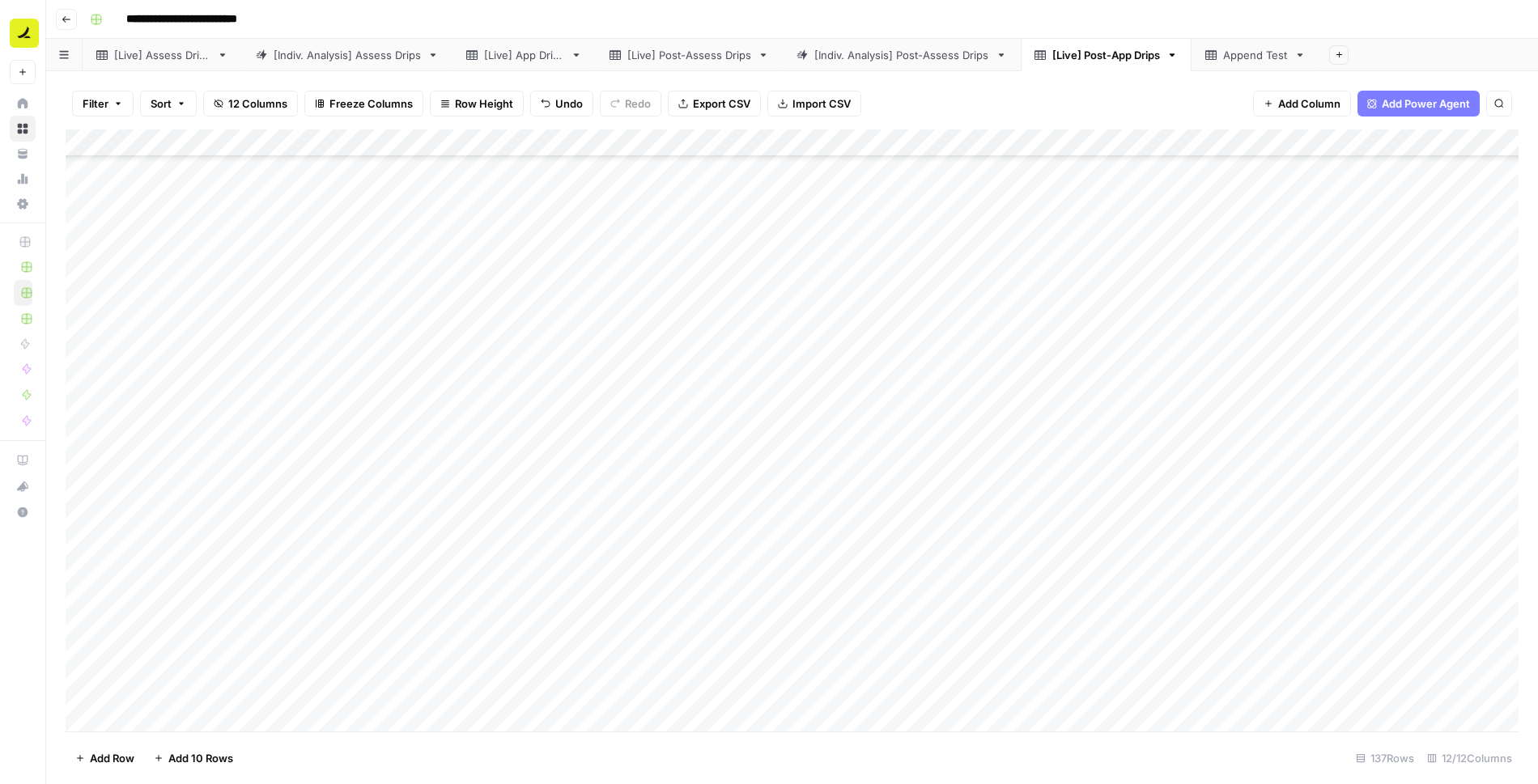
scroll to position [2891, 0]
click at [97, 329] on div "Add Column" at bounding box center [792, 430] width 1452 height 602
click at [99, 234] on div "Add Column" at bounding box center [792, 430] width 1452 height 602
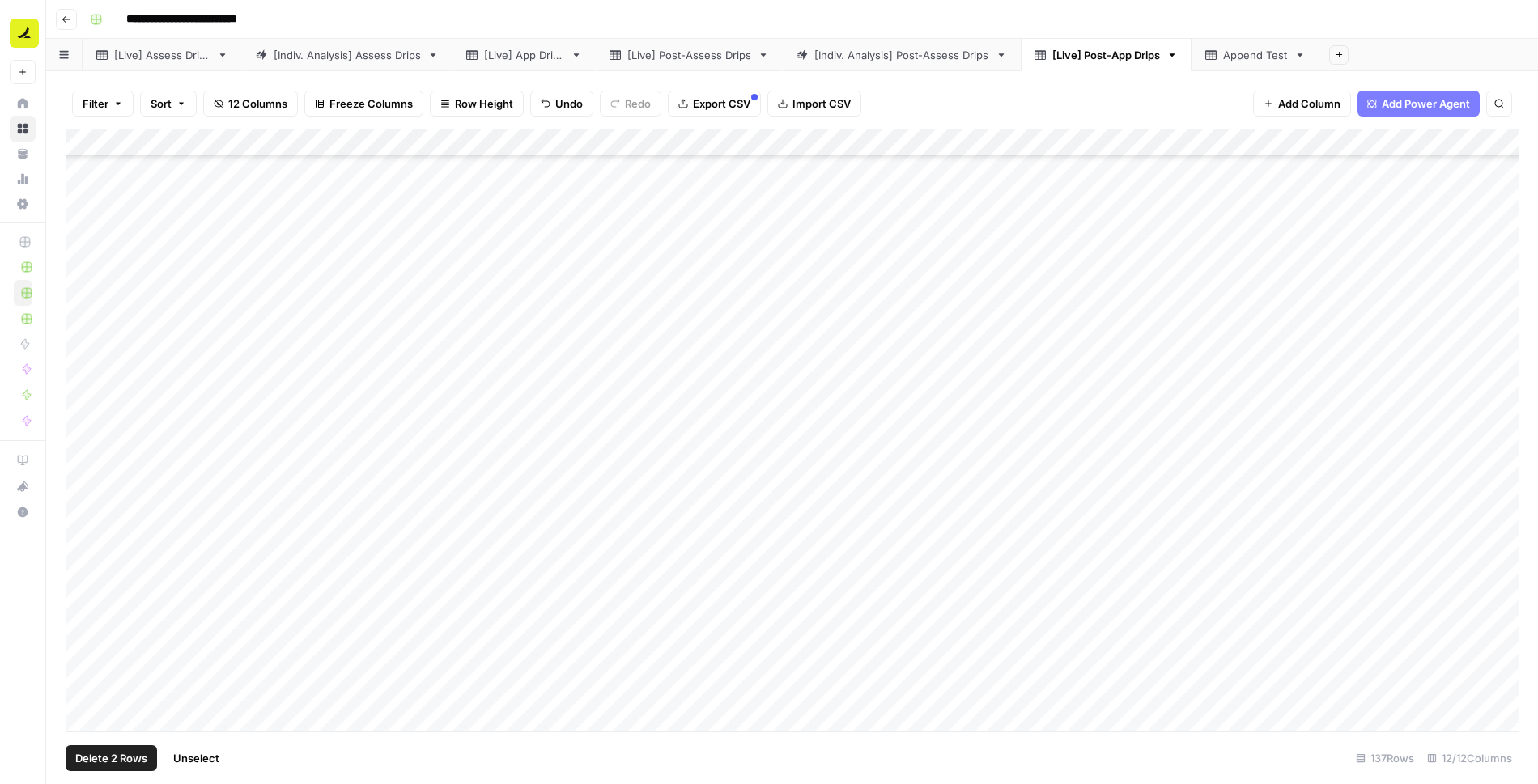
click at [101, 314] on div "Add Column" at bounding box center [792, 430] width 1452 height 602
click at [116, 755] on span "Delete 3 Rows" at bounding box center [111, 757] width 72 height 16
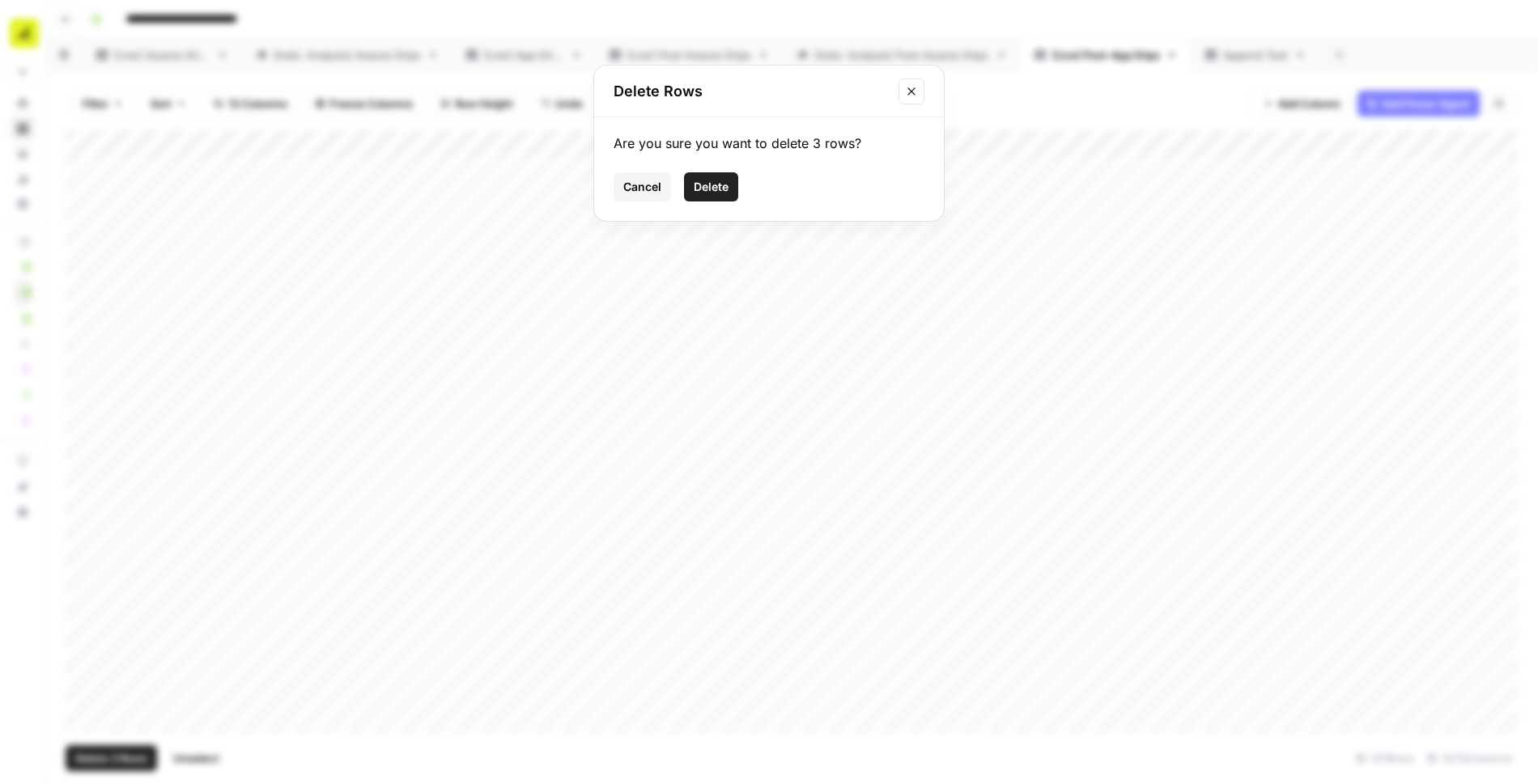
click at [715, 187] on span "Delete" at bounding box center [711, 186] width 35 height 16
